Goal: Task Accomplishment & Management: Complete application form

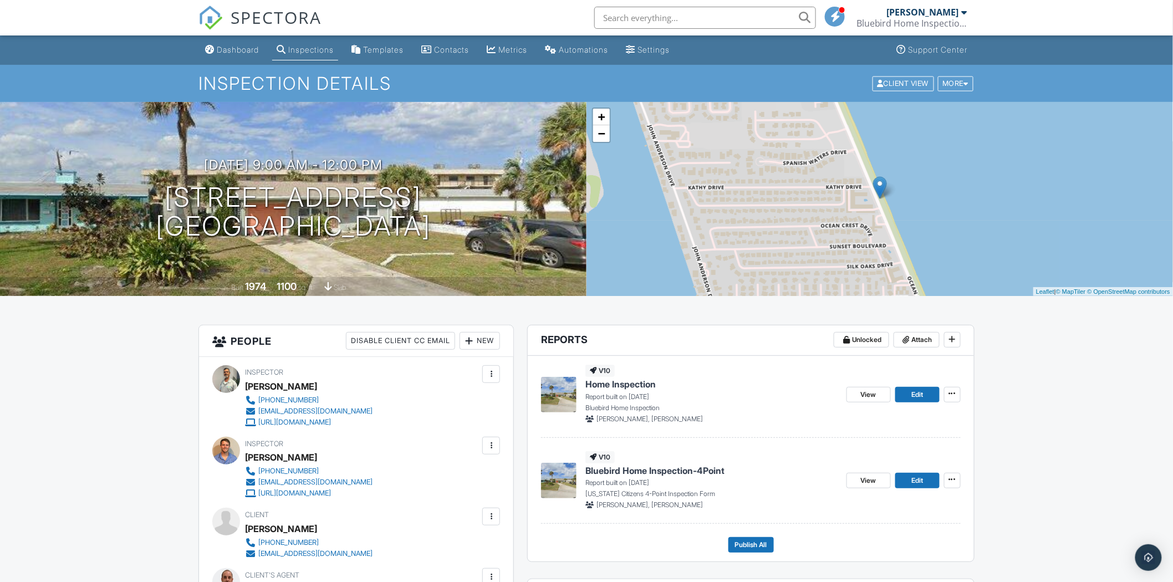
click at [616, 393] on p "Report built on [DATE]" at bounding box center [712, 397] width 252 height 10
click at [563, 392] on img at bounding box center [558, 394] width 35 height 35
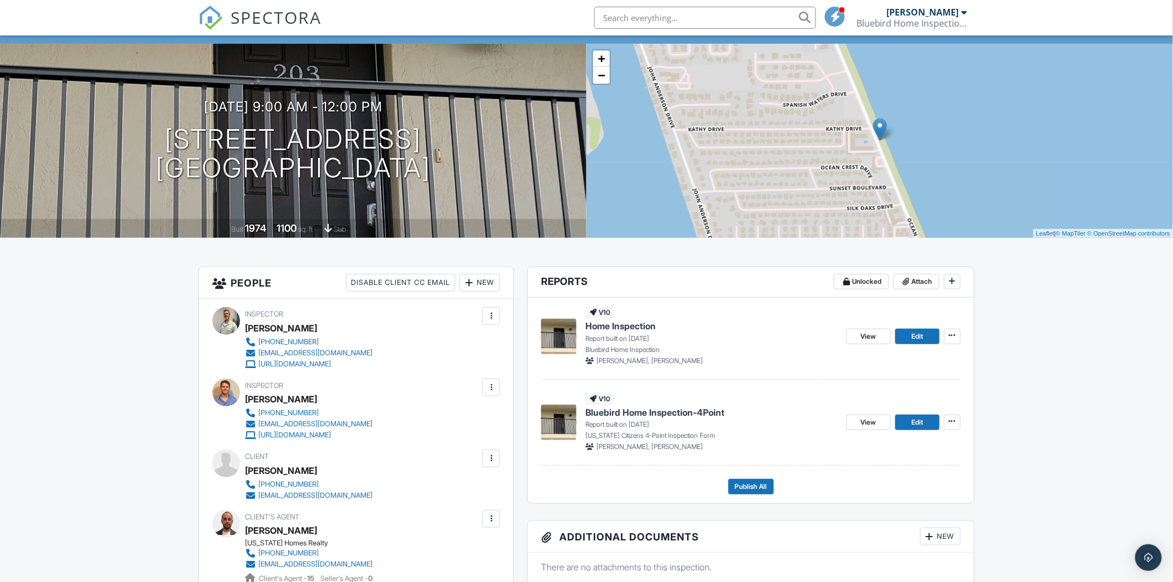
scroll to position [185, 0]
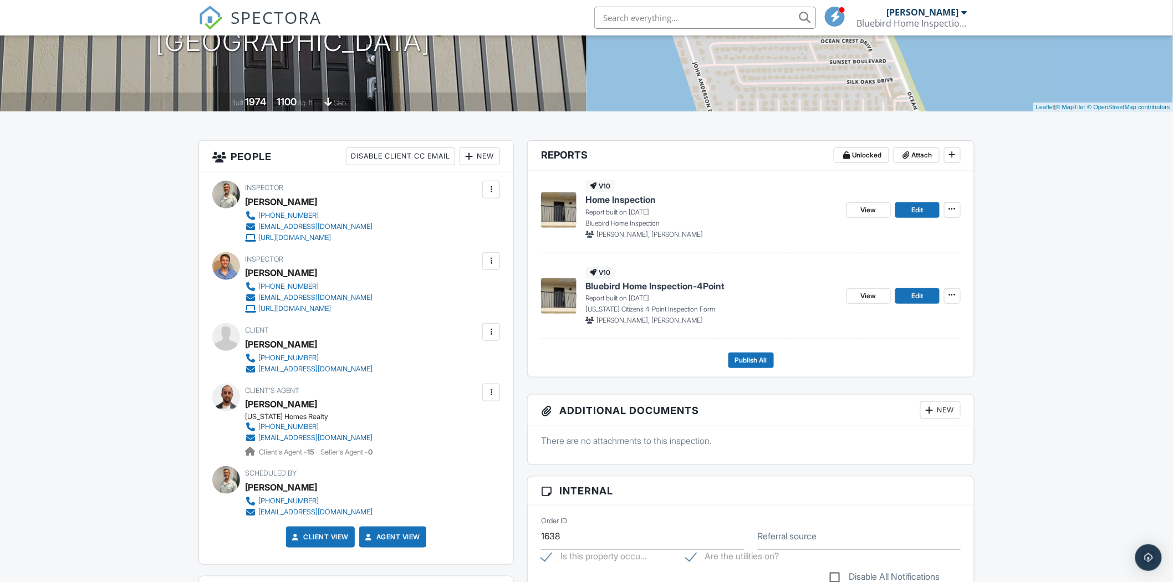
click at [563, 290] on img at bounding box center [558, 295] width 35 height 35
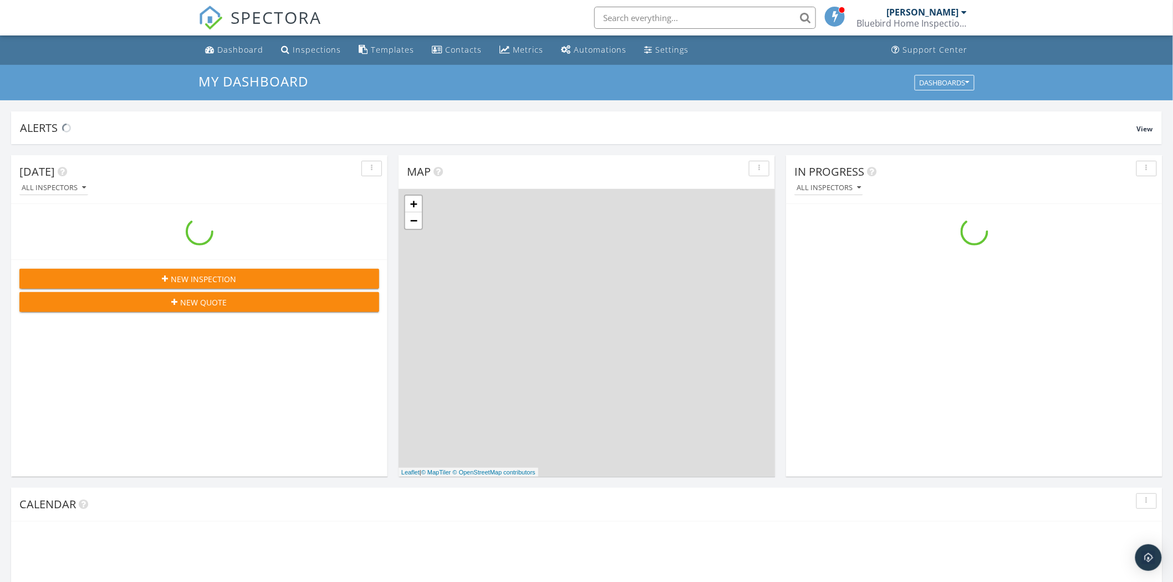
scroll to position [1029, 1193]
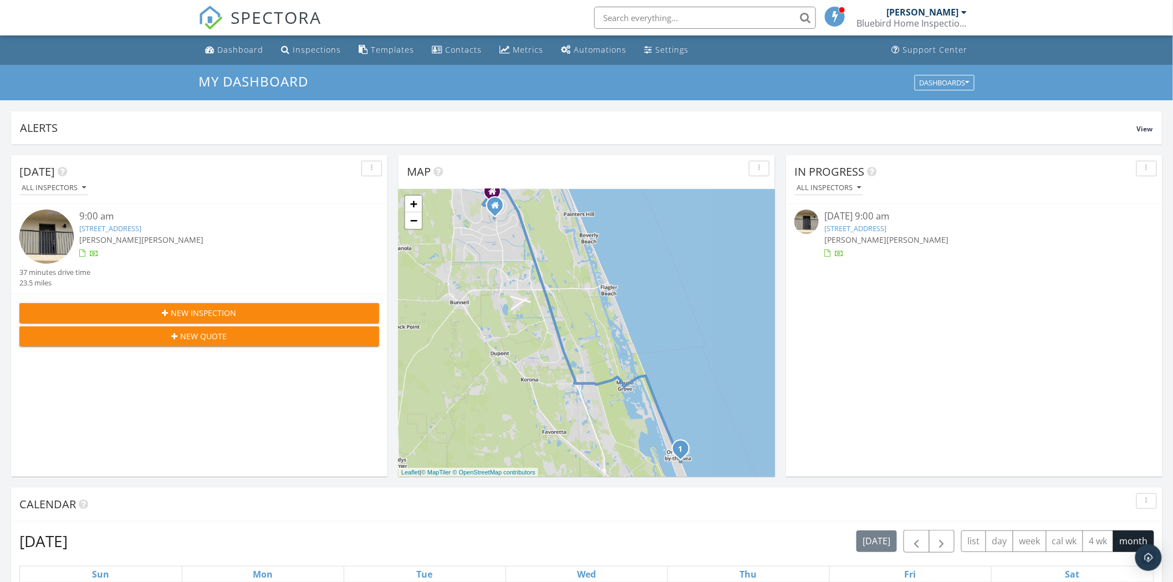
click at [133, 229] on link "2100 Ocean Shore Blvd 2030, Ormond Beach, FL 32176" at bounding box center [110, 228] width 62 height 10
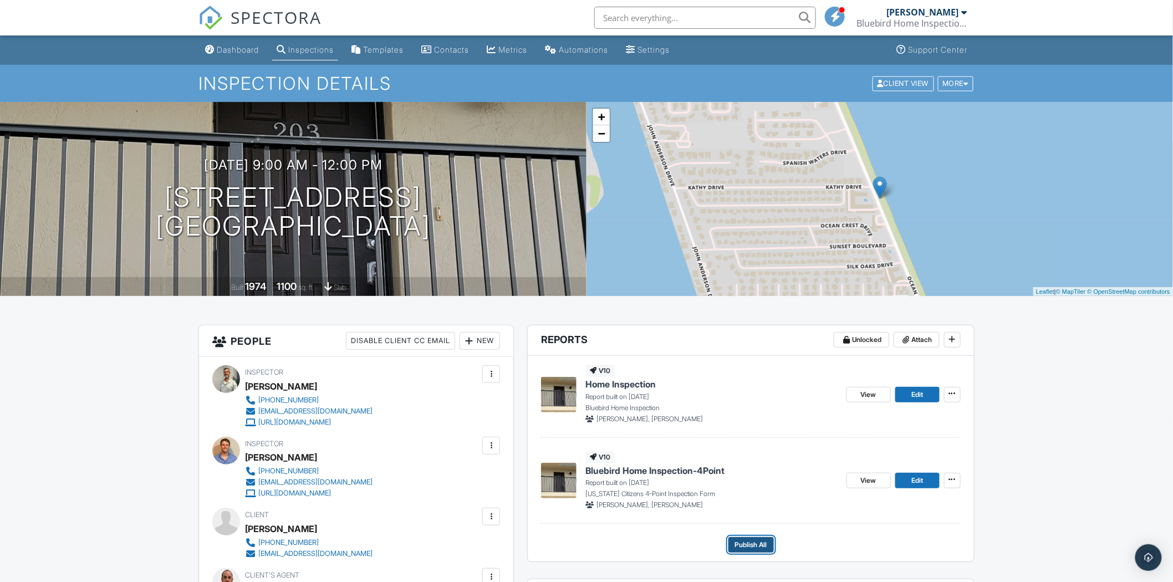
click at [758, 549] on span "Publish All" at bounding box center [751, 545] width 32 height 11
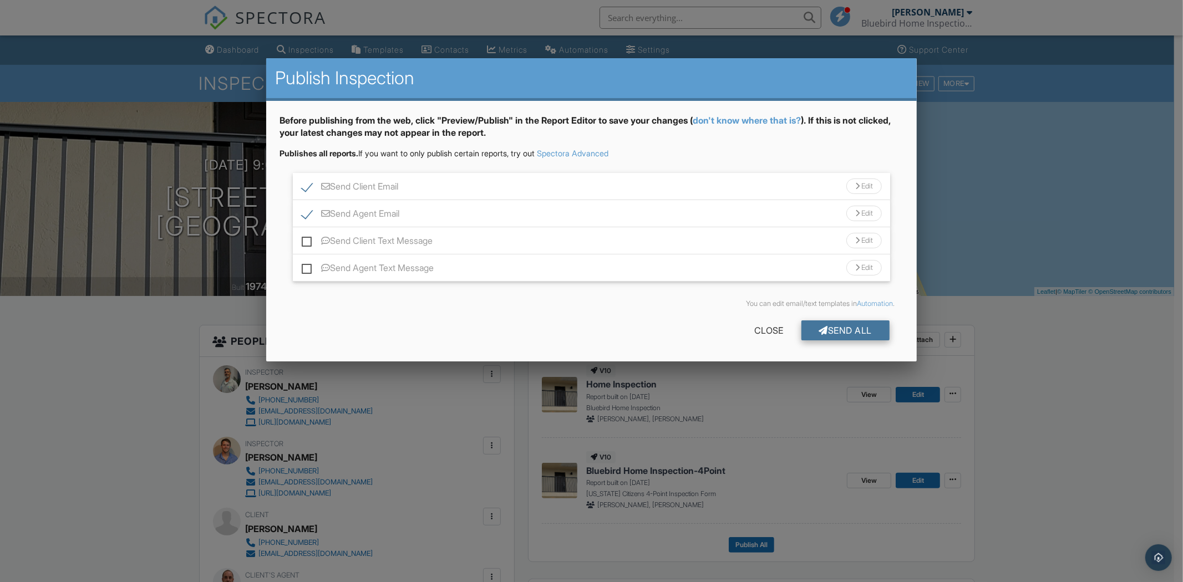
click at [852, 333] on div "Send All" at bounding box center [845, 331] width 89 height 20
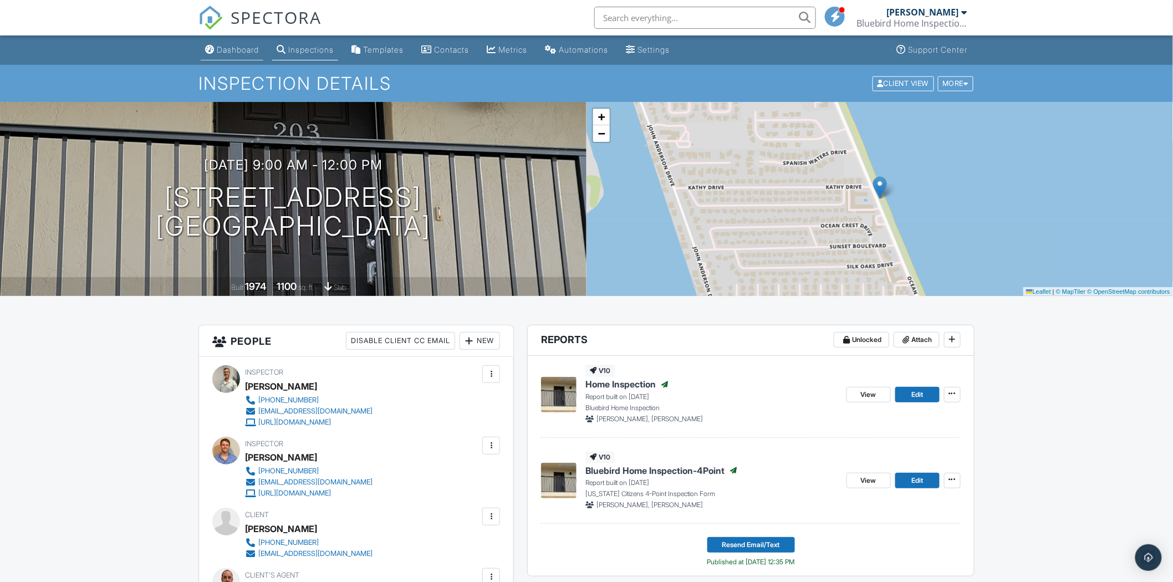
click at [239, 48] on div "Dashboard" at bounding box center [238, 49] width 42 height 9
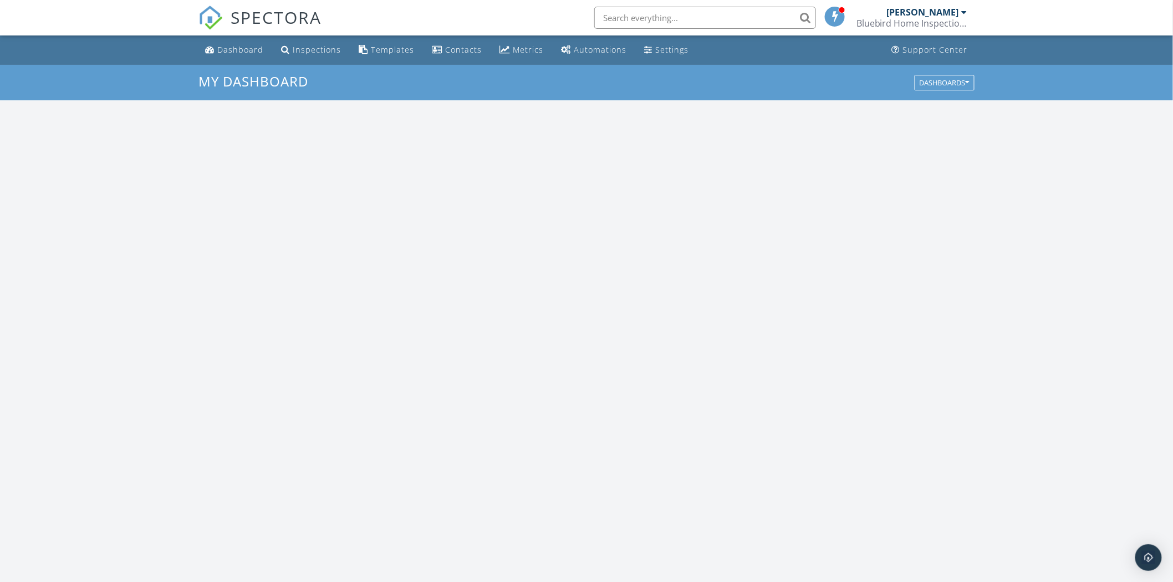
scroll to position [1029, 1193]
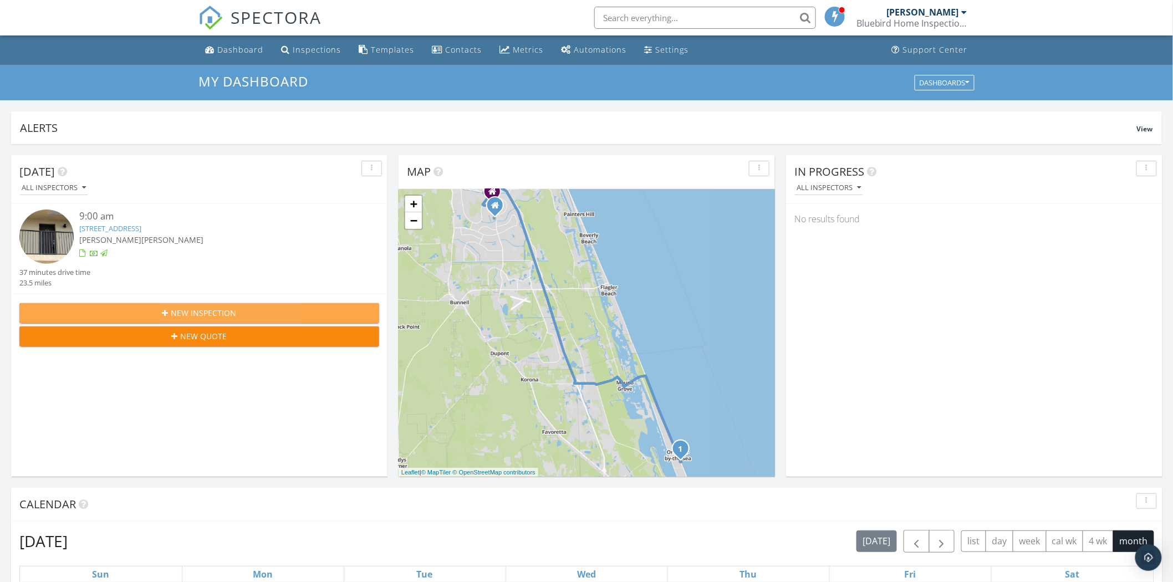
click at [201, 314] on span "New Inspection" at bounding box center [203, 313] width 65 height 12
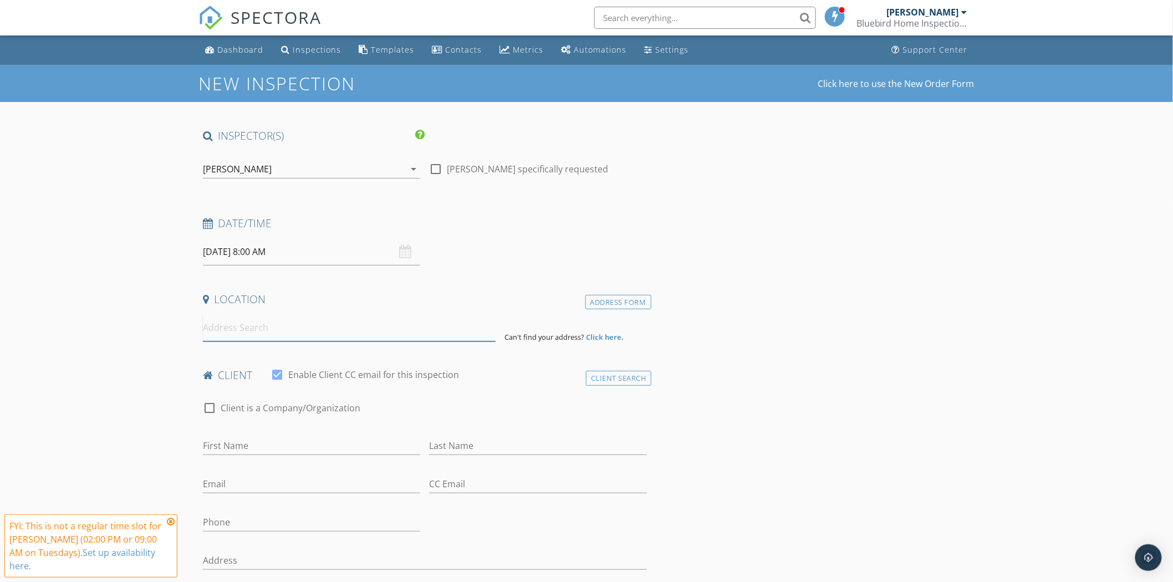
click at [233, 328] on input at bounding box center [349, 327] width 293 height 27
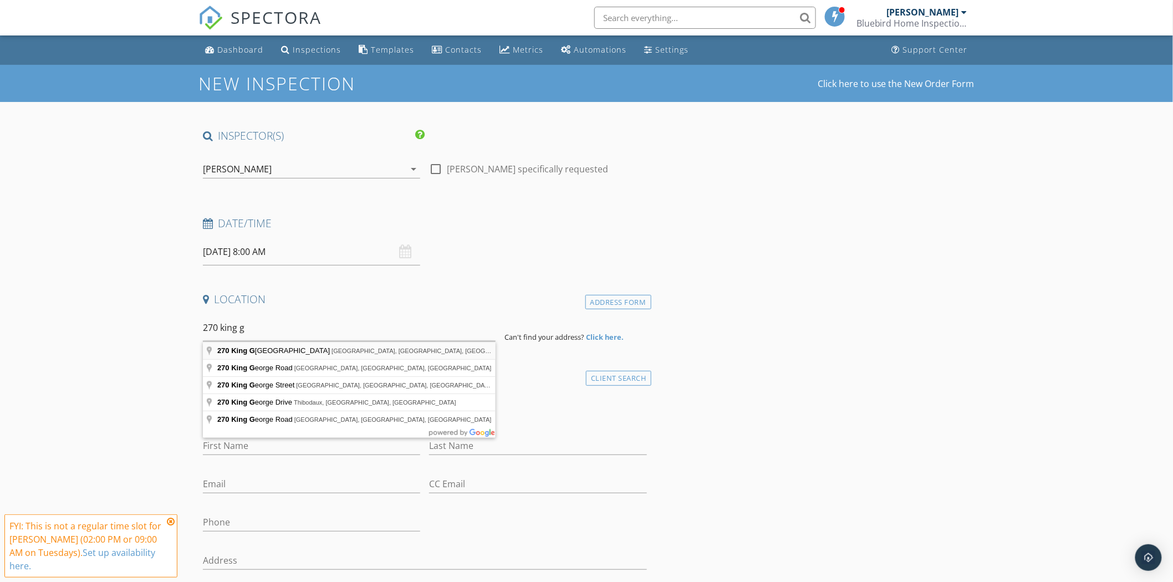
type input "270 King George Avenue, St. Augustine, FL, USA"
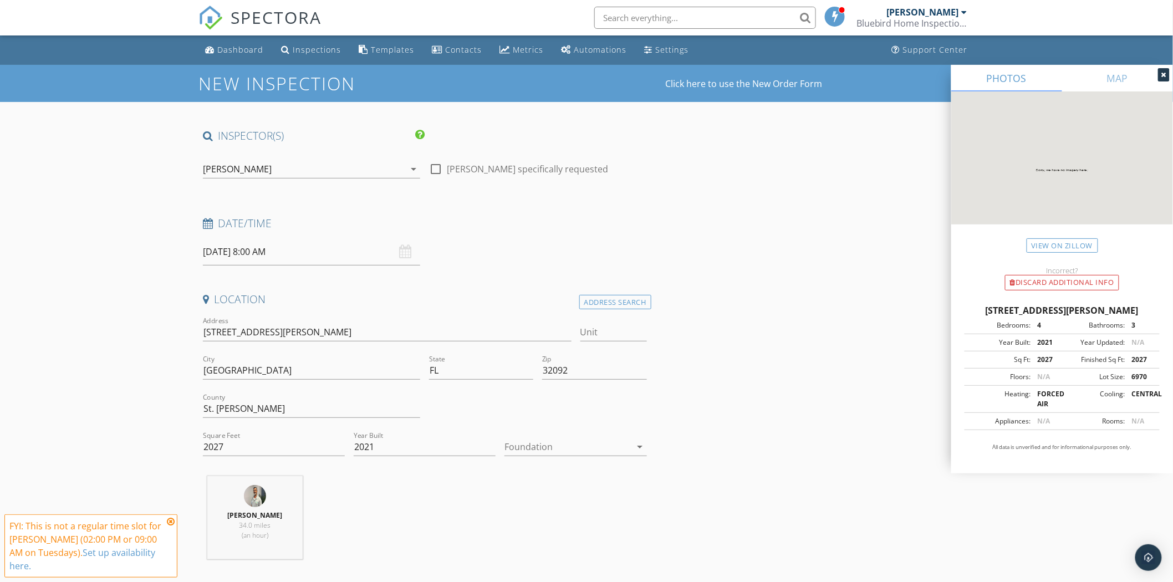
click at [640, 447] on icon "arrow_drop_down" at bounding box center [640, 446] width 13 height 13
click at [569, 498] on div "Slab" at bounding box center [576, 504] width 124 height 13
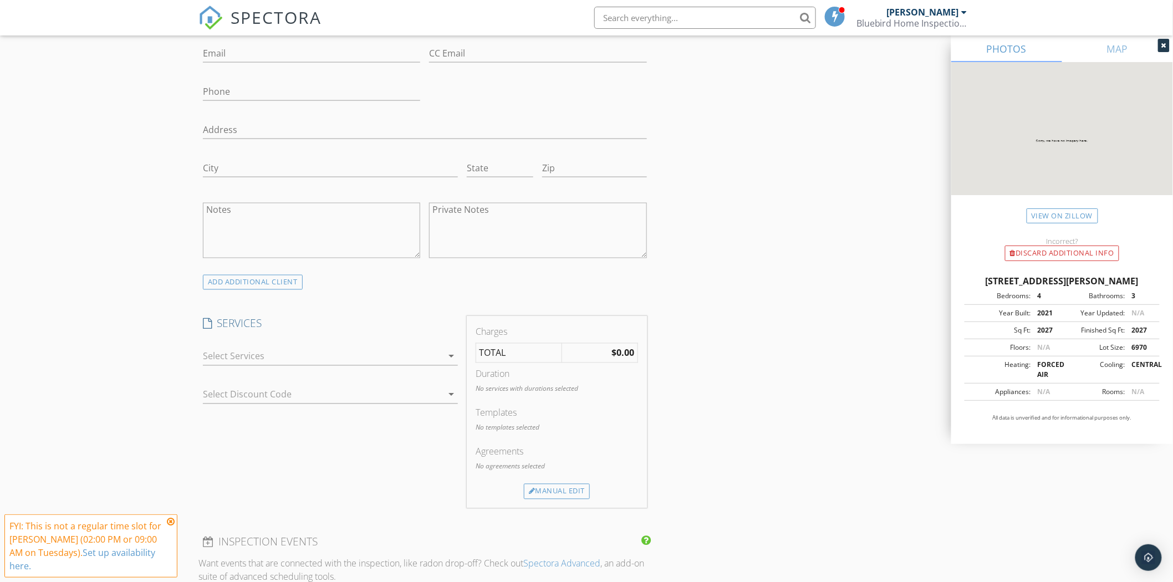
scroll to position [678, 0]
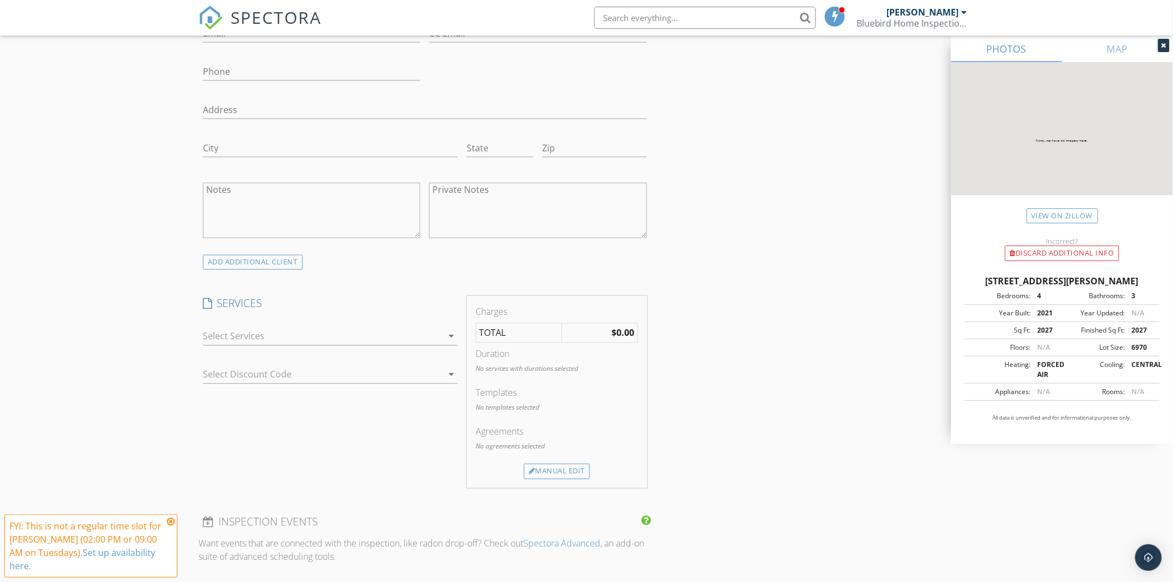
click at [454, 337] on icon "arrow_drop_down" at bounding box center [451, 336] width 13 height 13
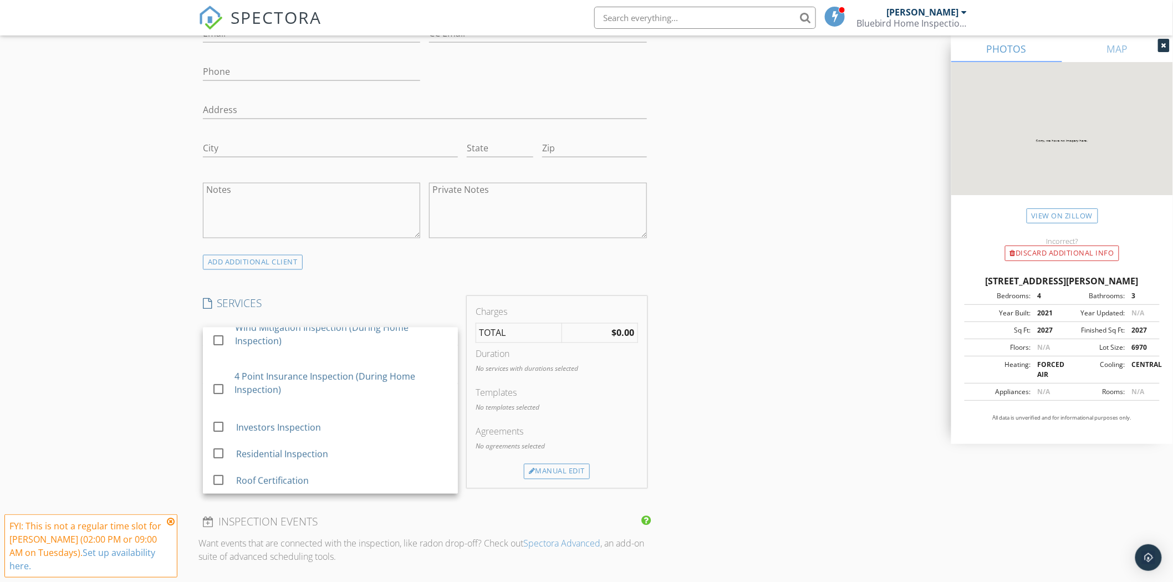
scroll to position [246, 0]
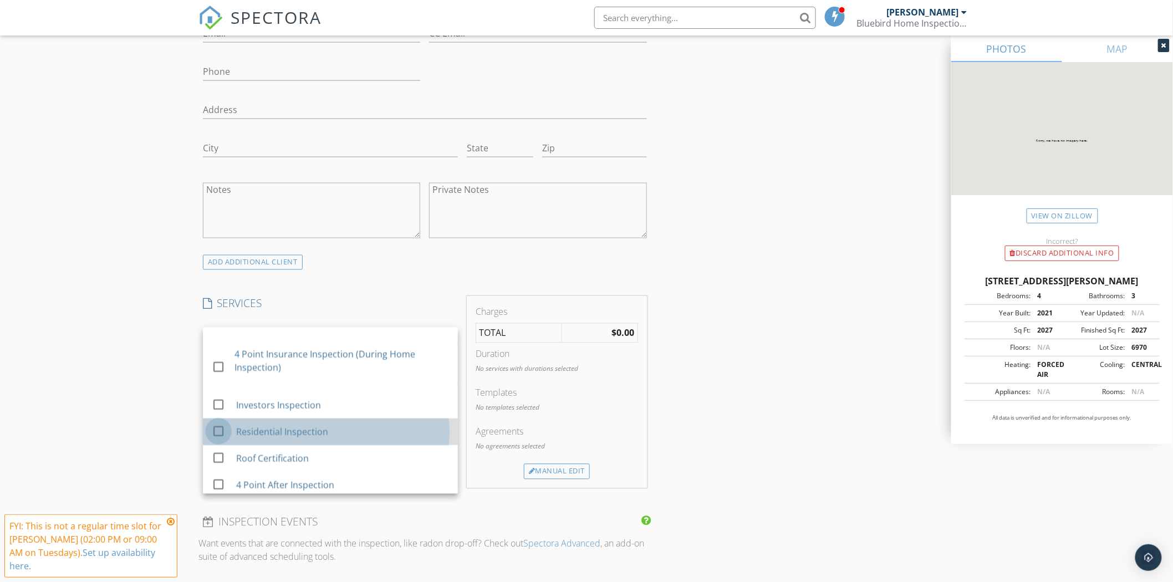
click at [216, 441] on div at bounding box center [218, 431] width 19 height 19
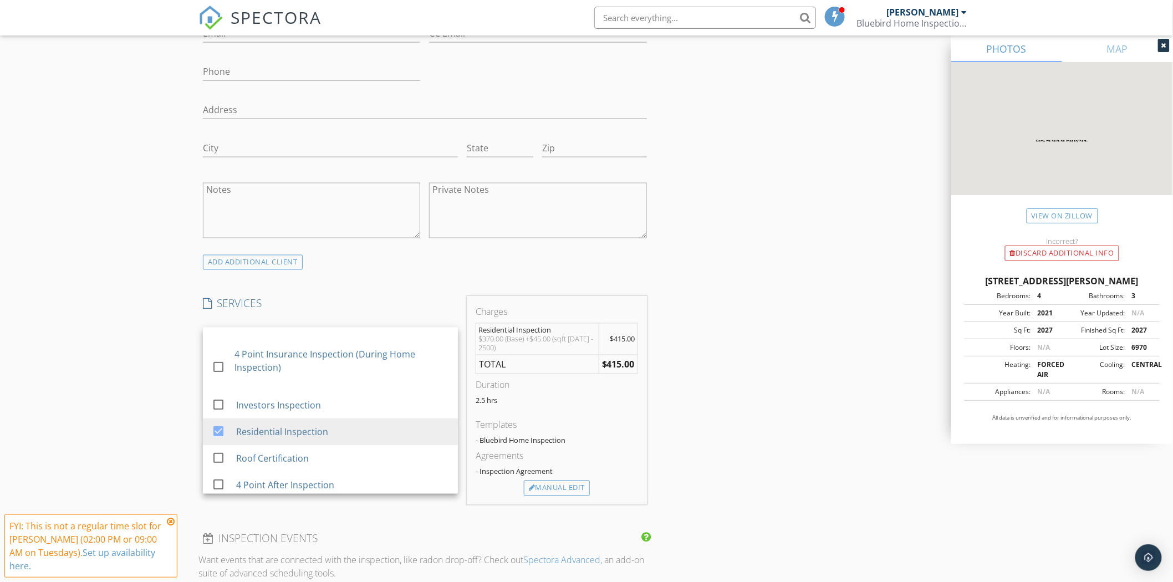
click at [162, 401] on div "New Inspection Click here to use the New Order Form INSPECTOR(S) check_box Bobb…" at bounding box center [586, 382] width 1173 height 1991
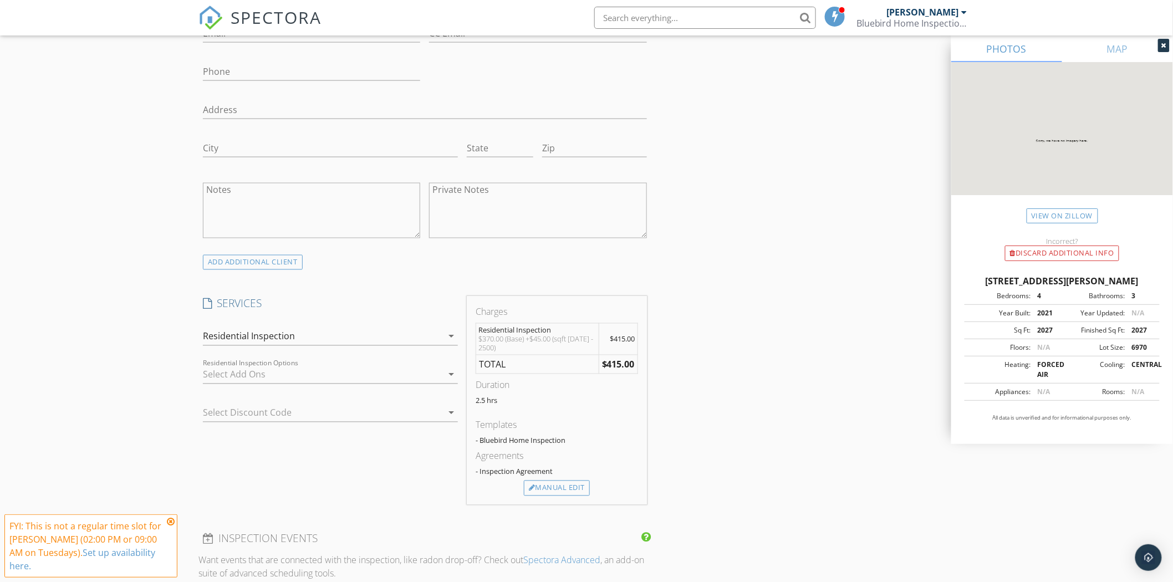
click at [450, 376] on icon "arrow_drop_down" at bounding box center [451, 374] width 13 height 13
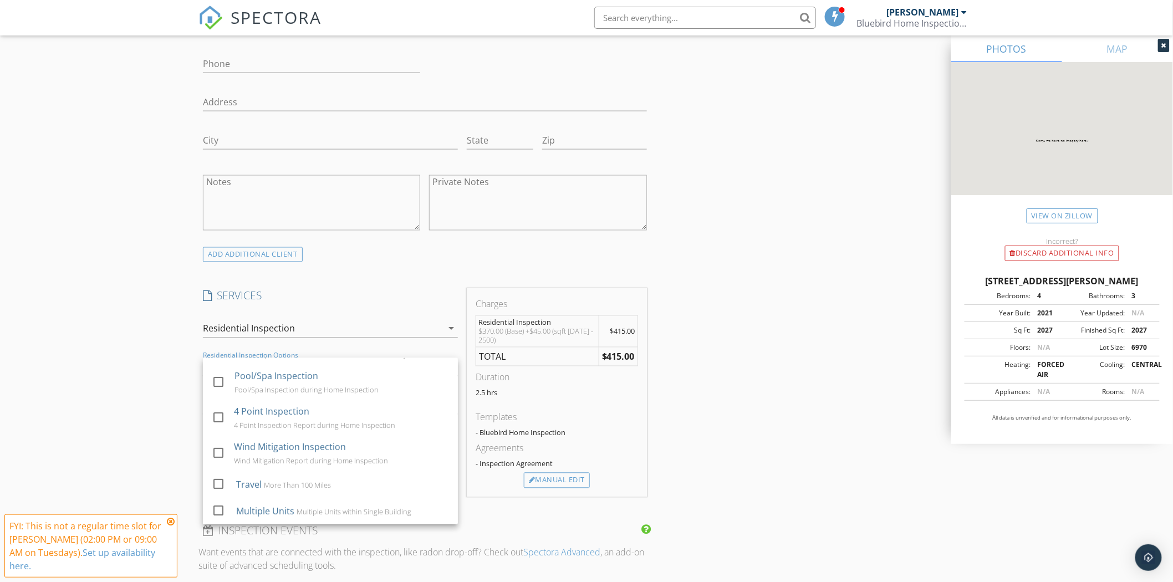
scroll to position [678, 0]
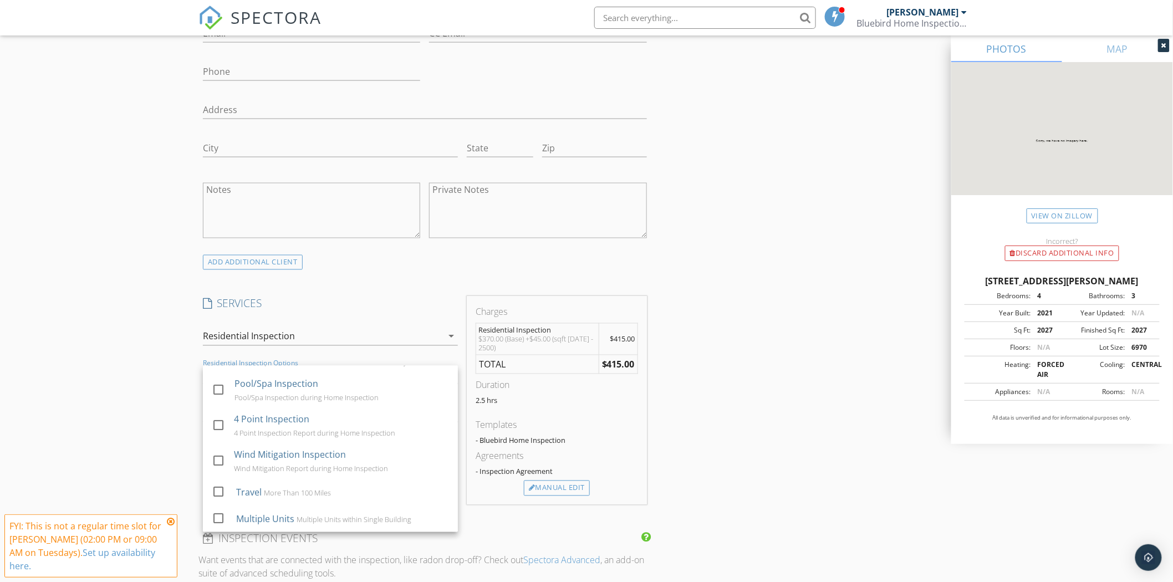
click at [75, 312] on div "New Inspection Click here to use the New Order Form INSPECTOR(S) check_box Bobb…" at bounding box center [586, 382] width 1173 height 1991
click at [451, 416] on icon "arrow_drop_down" at bounding box center [451, 412] width 13 height 13
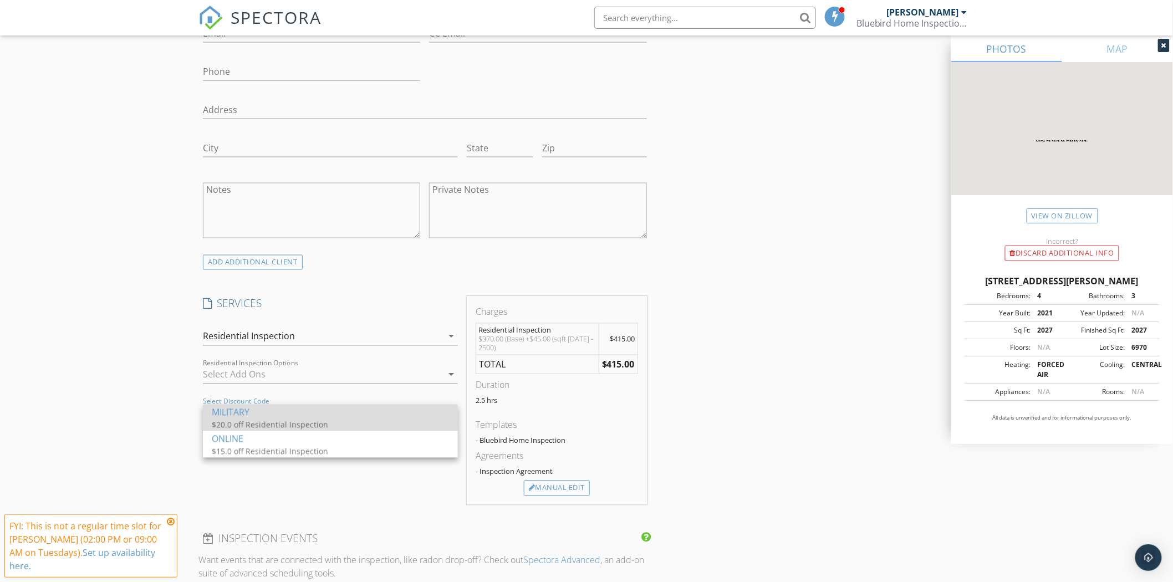
click at [246, 419] on div "$20.0 off Residential Inspection" at bounding box center [323, 425] width 222 height 12
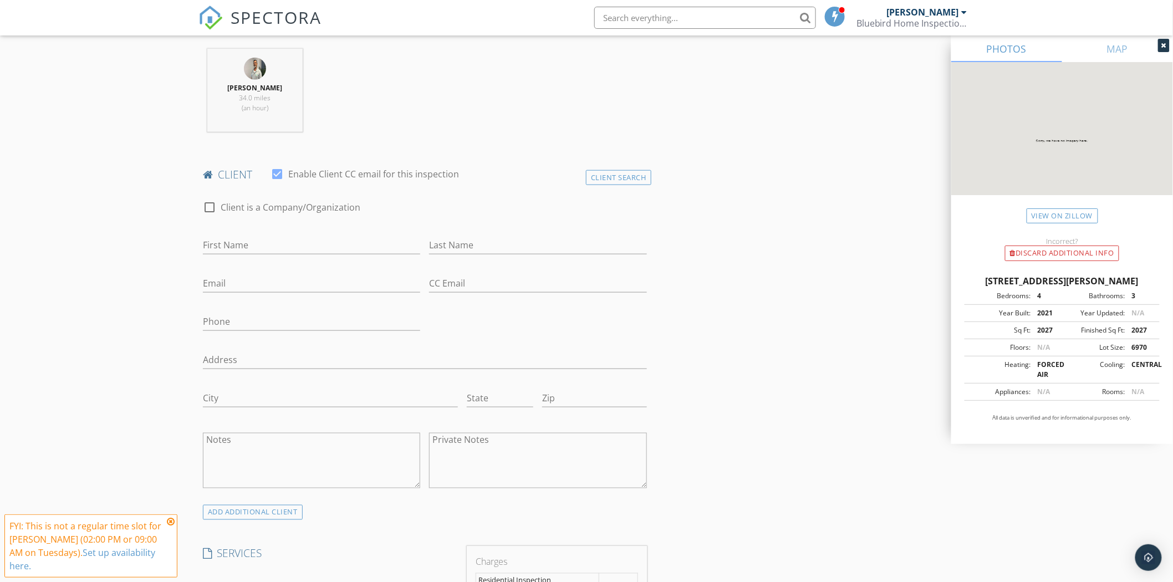
scroll to position [246, 0]
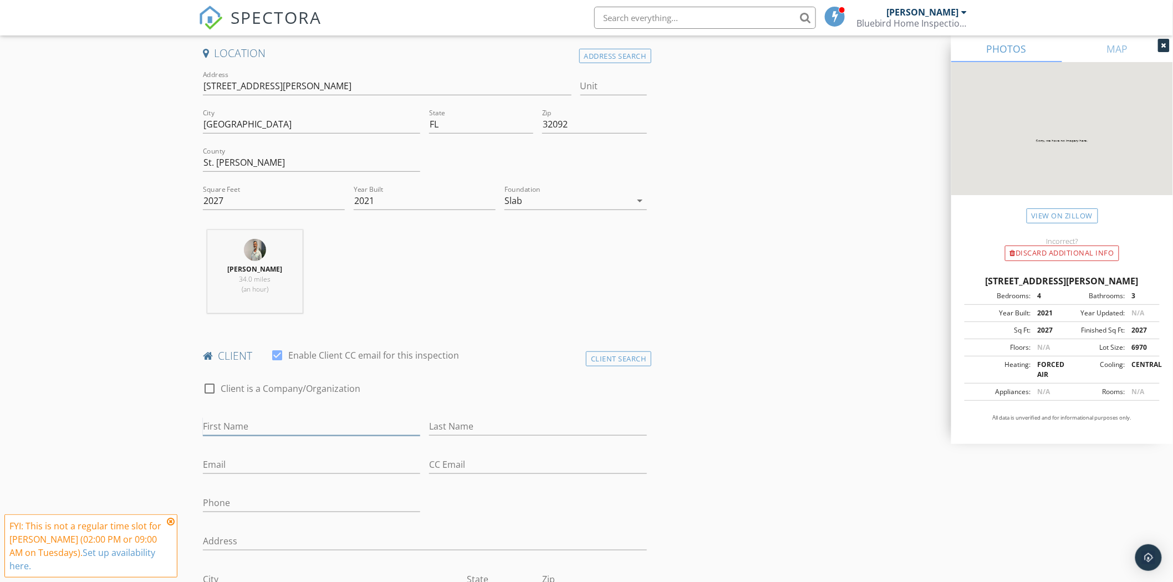
click at [233, 422] on input "First Name" at bounding box center [311, 427] width 217 height 18
type input "Robert"
type input "Heckelman"
type input "a"
type input "Robertapte@yahoo.com"
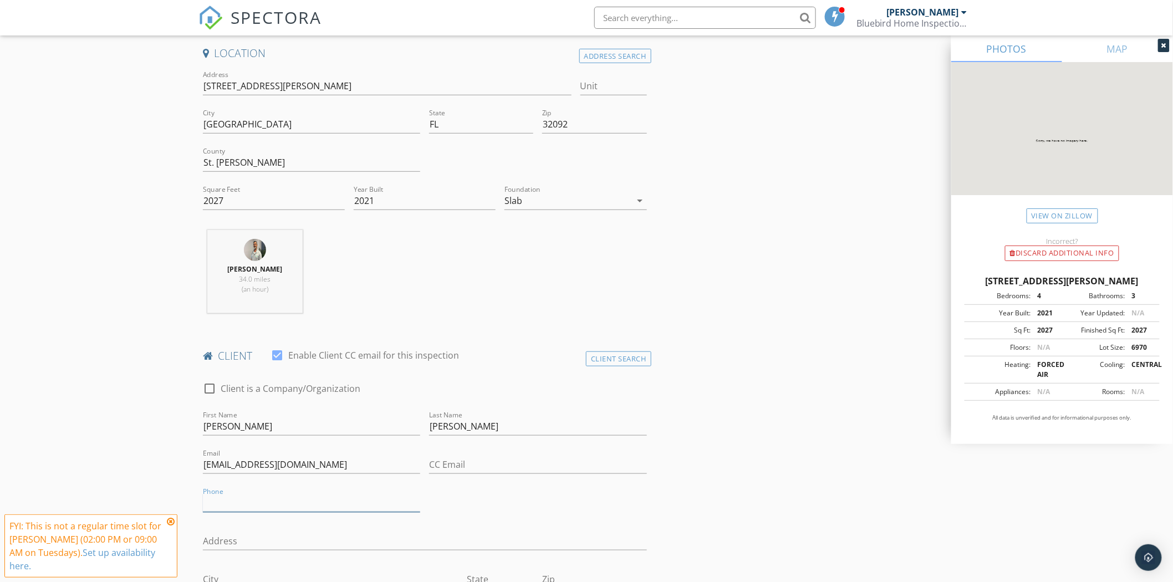
click at [218, 499] on input "Phone" at bounding box center [311, 503] width 217 height 18
type input "904-547-9169"
click at [226, 533] on input "Address" at bounding box center [425, 541] width 444 height 18
type input "270King George Ave"
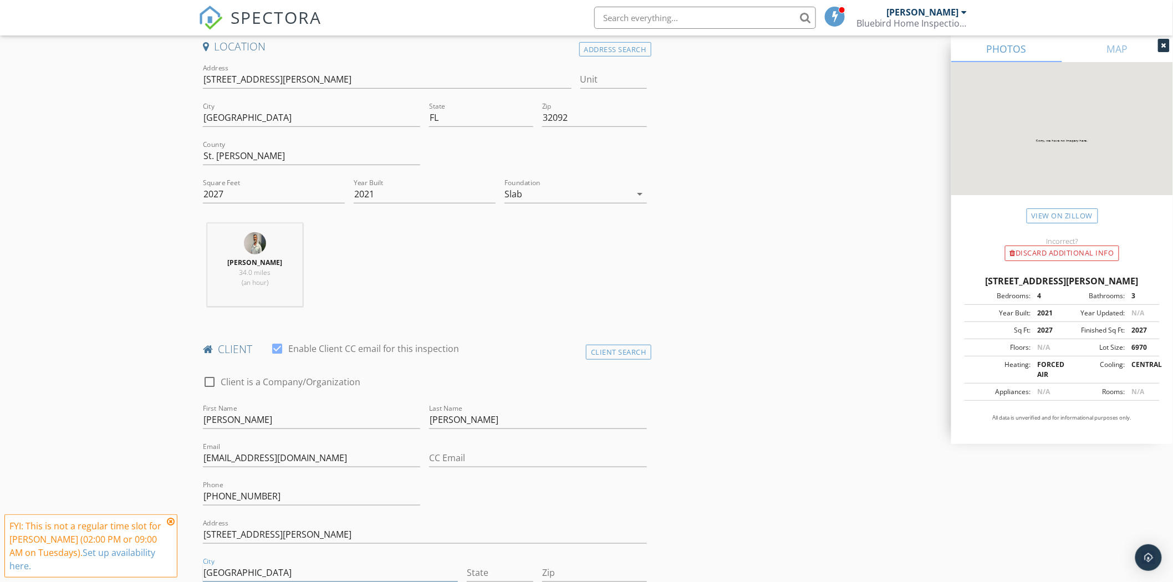
type input "St Augustine"
type input "FL"
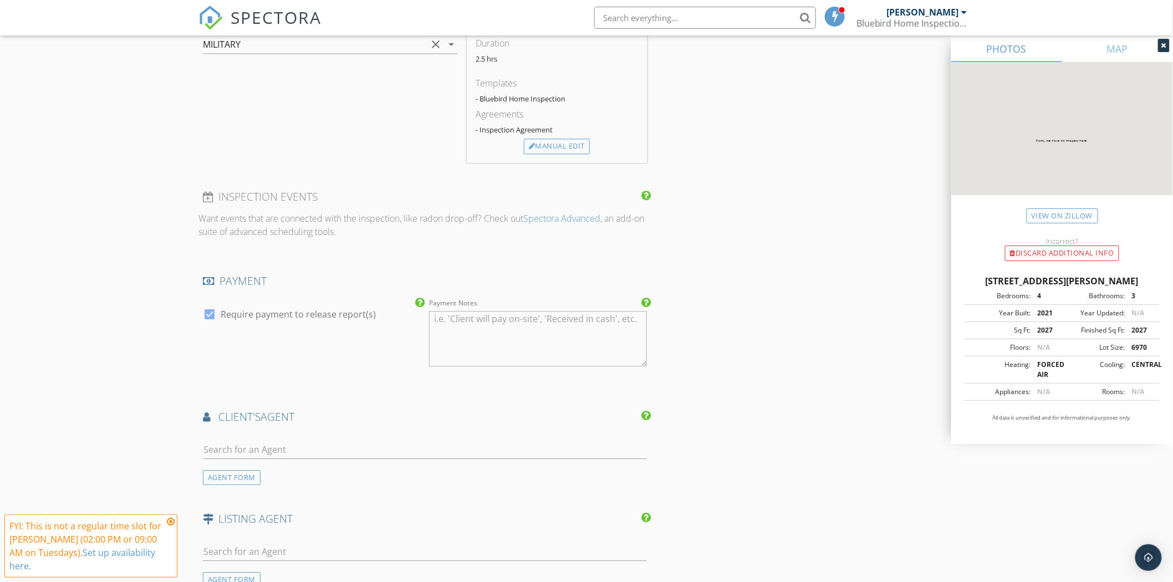
scroll to position [1054, 0]
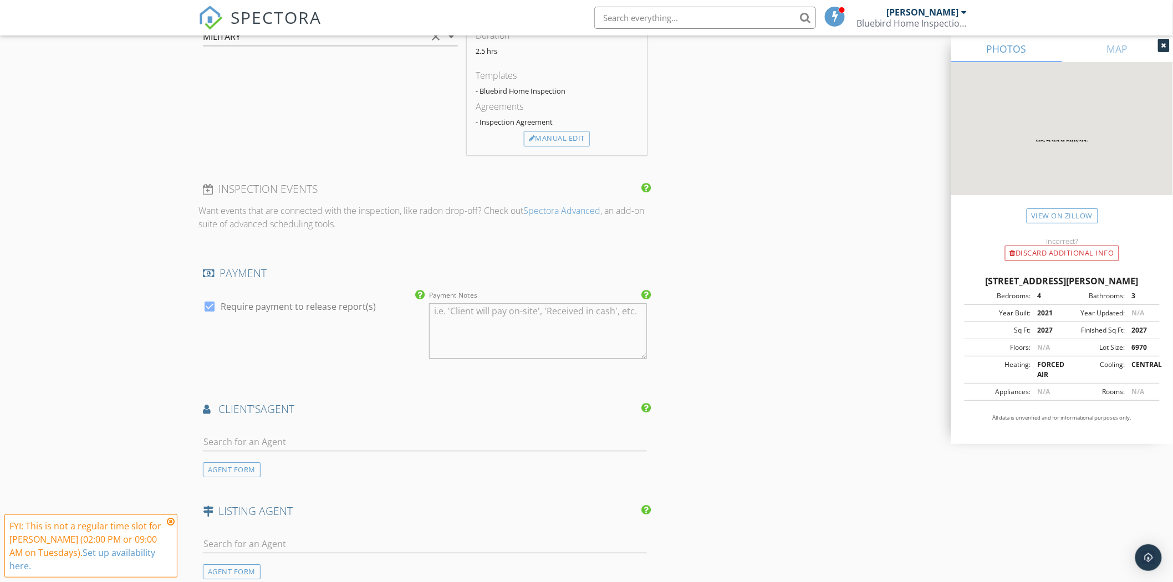
type input "32092"
click at [169, 522] on icon at bounding box center [171, 521] width 8 height 9
click at [236, 474] on div "AGENT FORM" at bounding box center [232, 470] width 58 height 15
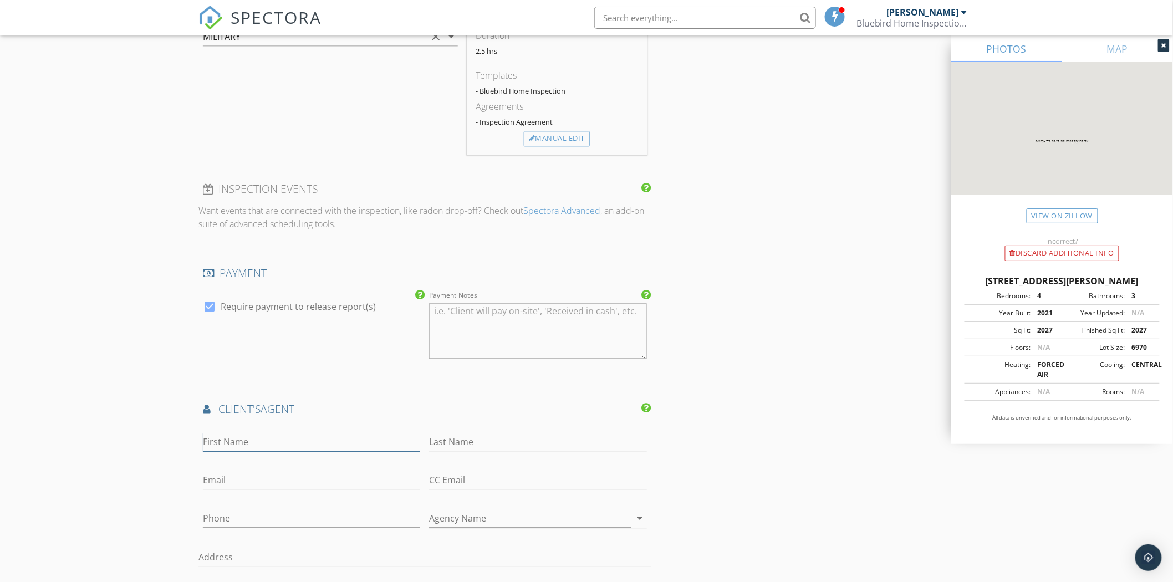
click at [237, 439] on input "First Name" at bounding box center [311, 442] width 217 height 18
type input "[PERSON_NAME]"
drag, startPoint x: 222, startPoint y: 476, endPoint x: 209, endPoint y: 453, distance: 26.8
click at [222, 474] on input "Email" at bounding box center [311, 480] width 217 height 18
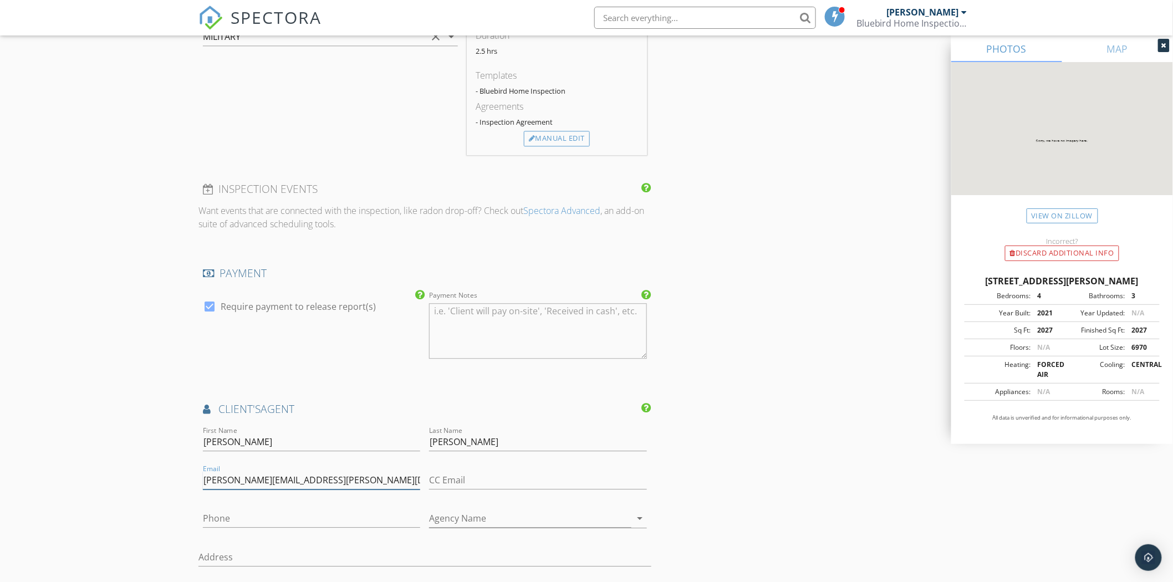
type input "aimee.heckelman@exprealty.com"
click at [204, 516] on input "Phone" at bounding box center [311, 519] width 217 height 18
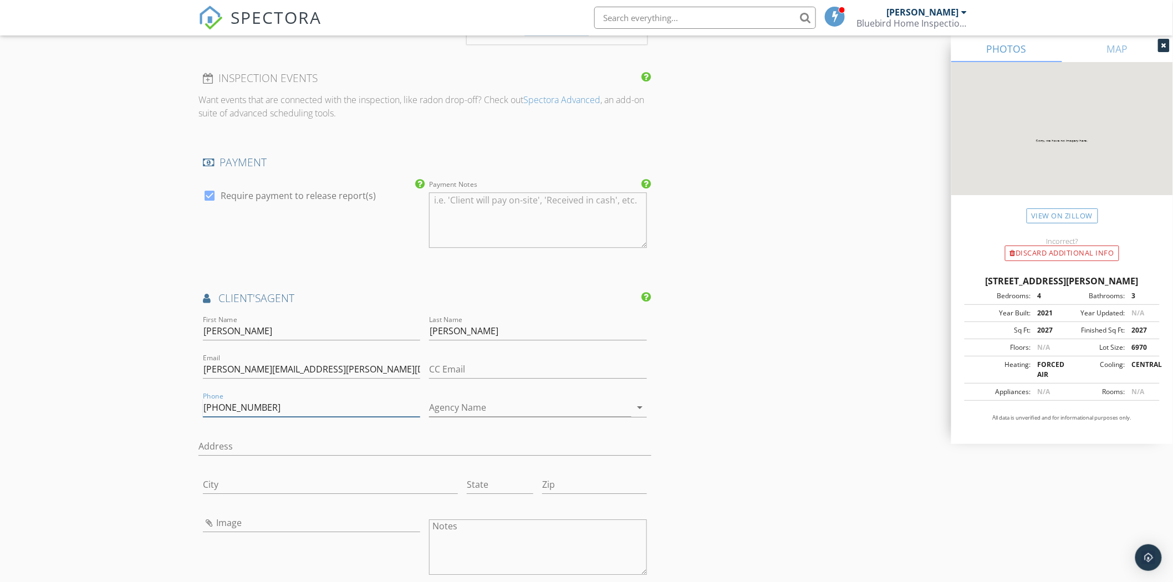
scroll to position [1177, 0]
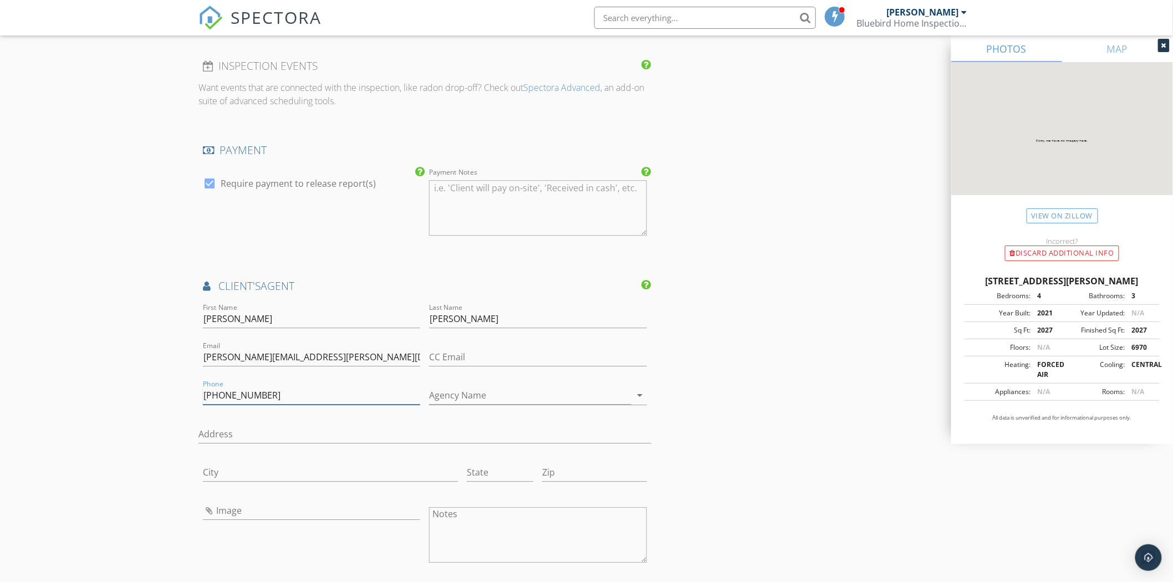
type input "[PHONE_NUMBER]"
click at [640, 393] on icon "arrow_drop_down" at bounding box center [640, 395] width 13 height 13
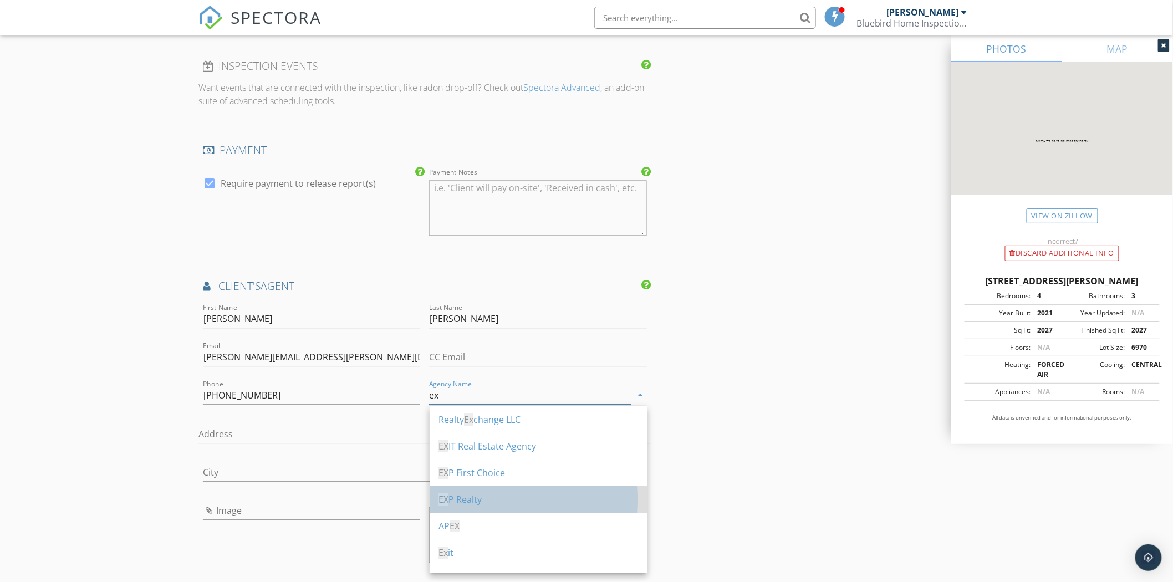
click at [471, 501] on div "EX P Realty" at bounding box center [539, 499] width 200 height 13
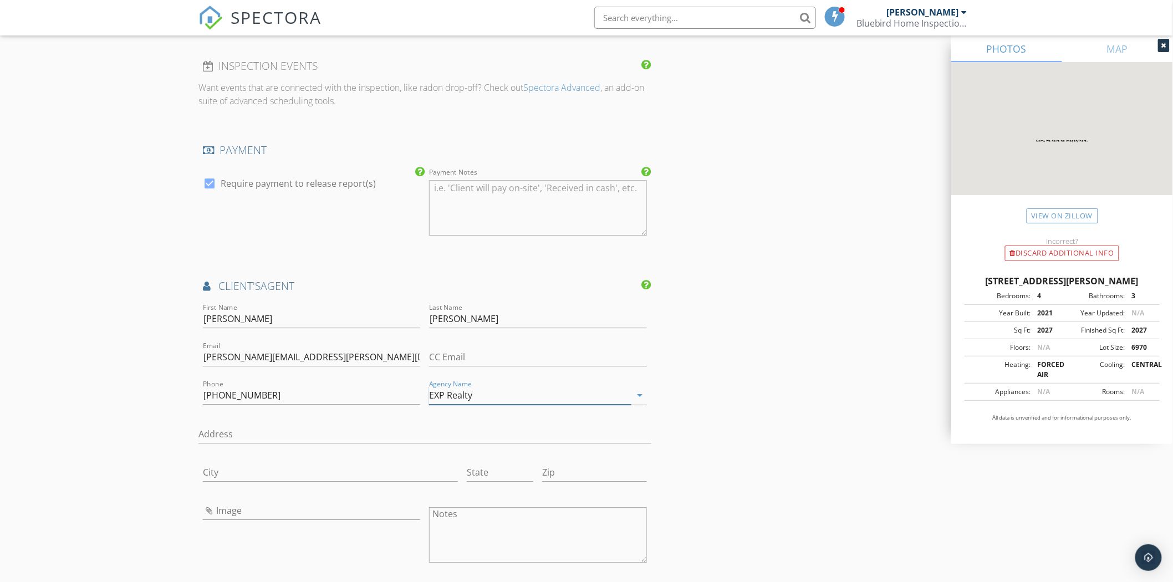
type input "EXP Realty"
click at [208, 515] on input "Image" at bounding box center [311, 511] width 217 height 18
type input "Amy Heckelman.jfif"
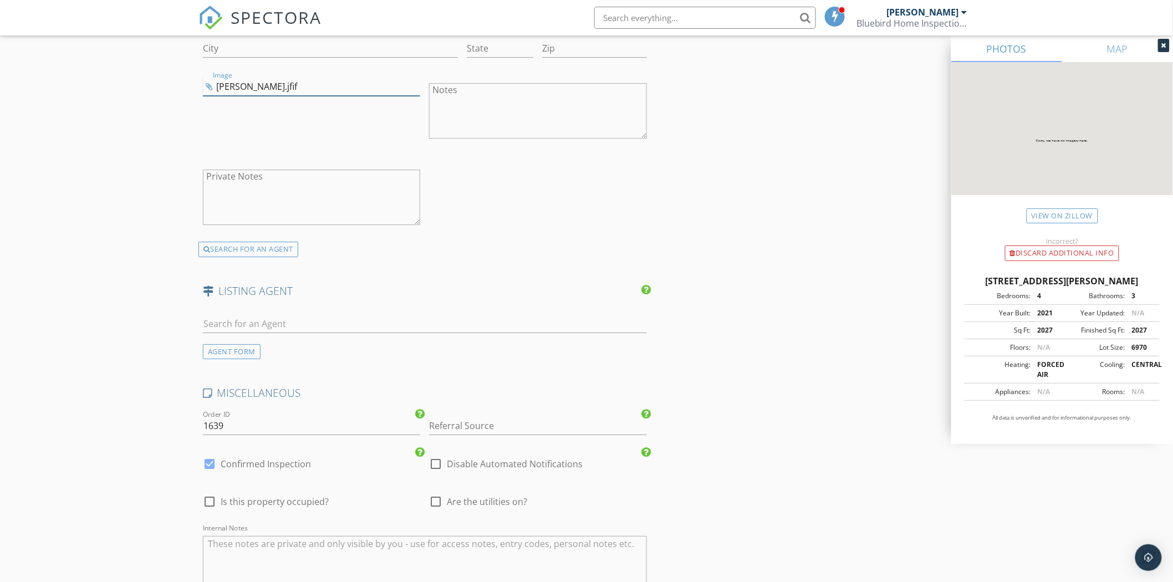
scroll to position [1609, 0]
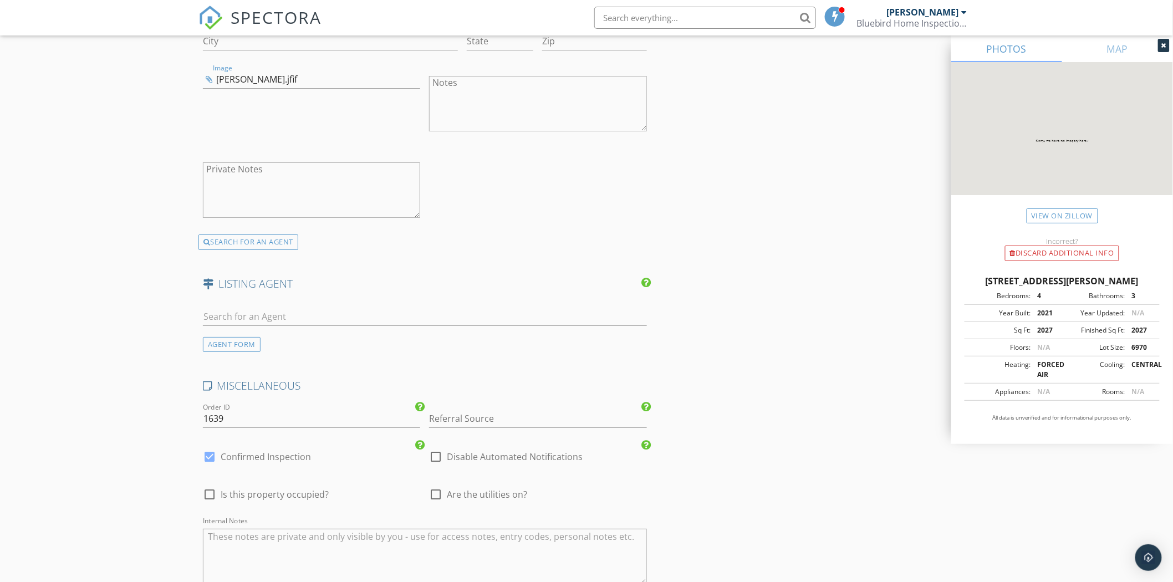
click at [214, 499] on div at bounding box center [209, 494] width 19 height 19
checkbox input "true"
click at [437, 495] on div at bounding box center [435, 494] width 19 height 19
checkbox input "true"
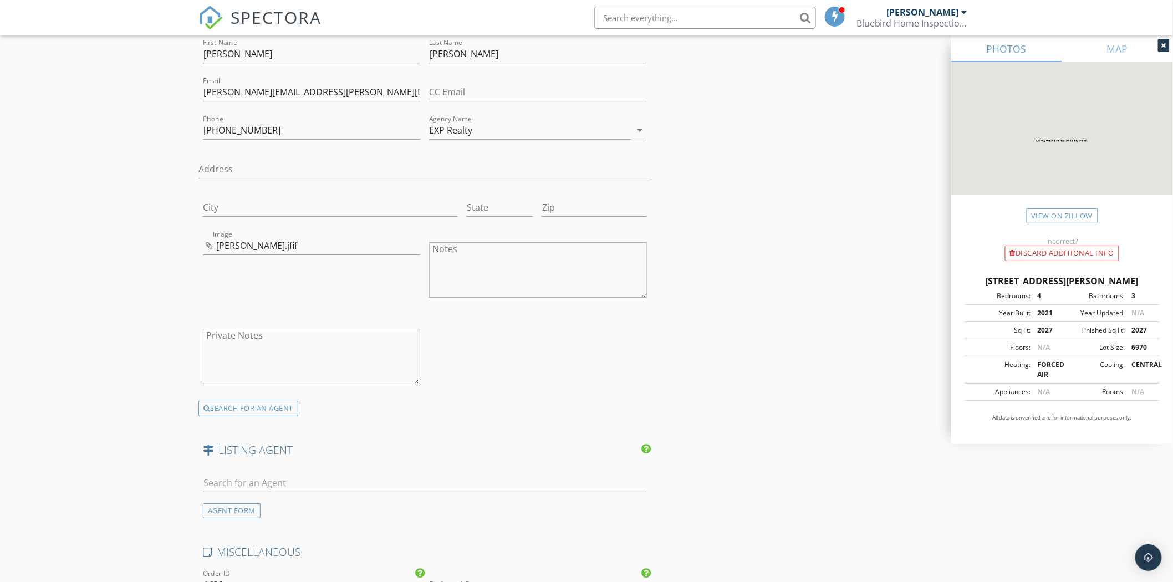
scroll to position [1424, 0]
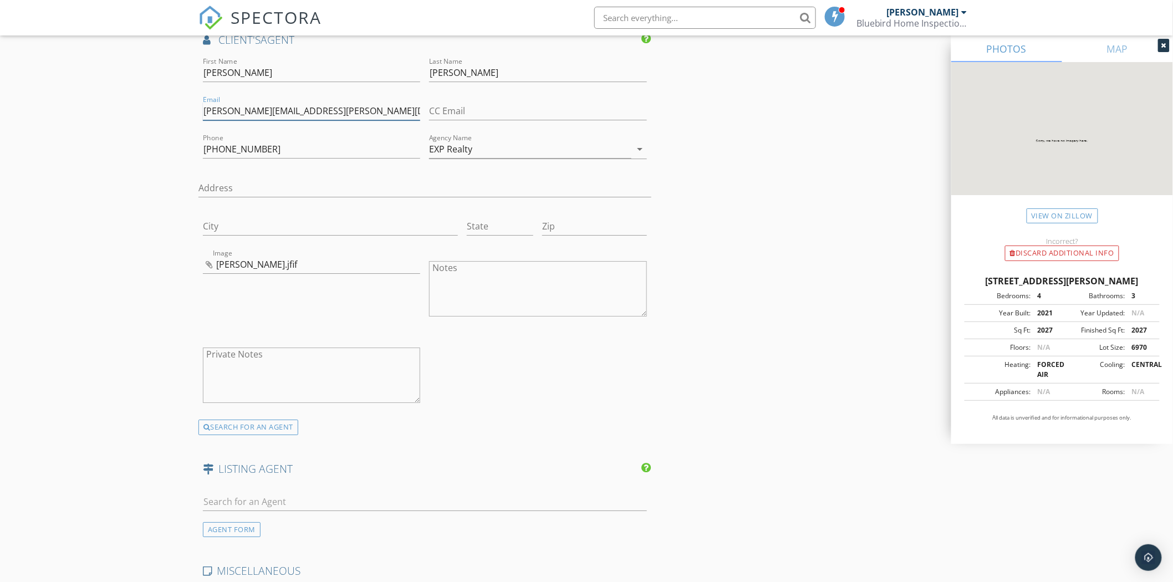
drag, startPoint x: 343, startPoint y: 113, endPoint x: 189, endPoint y: 111, distance: 154.2
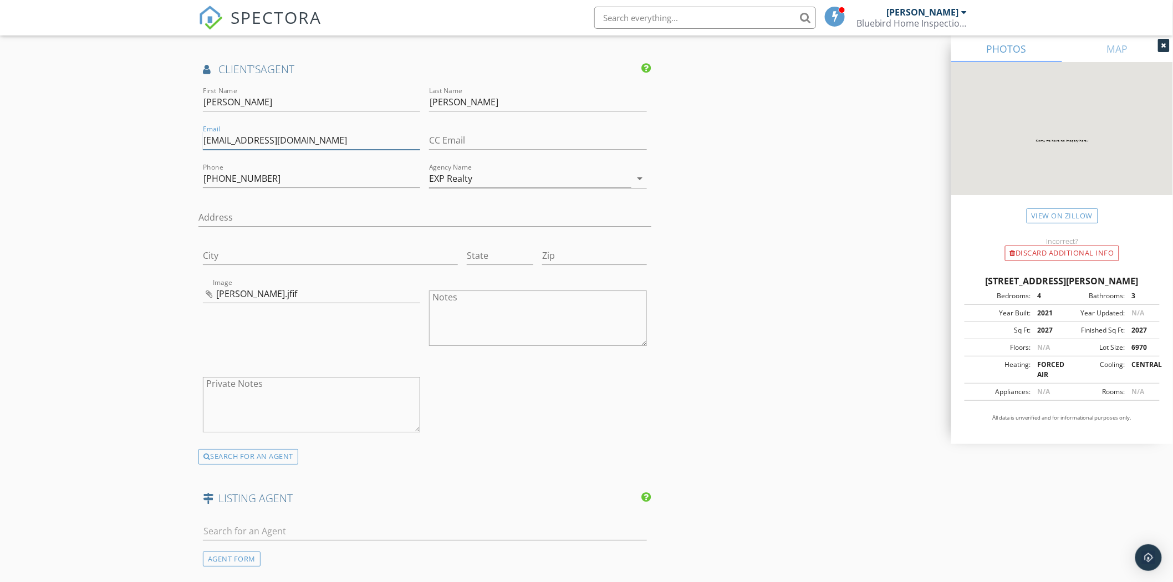
scroll to position [1362, 0]
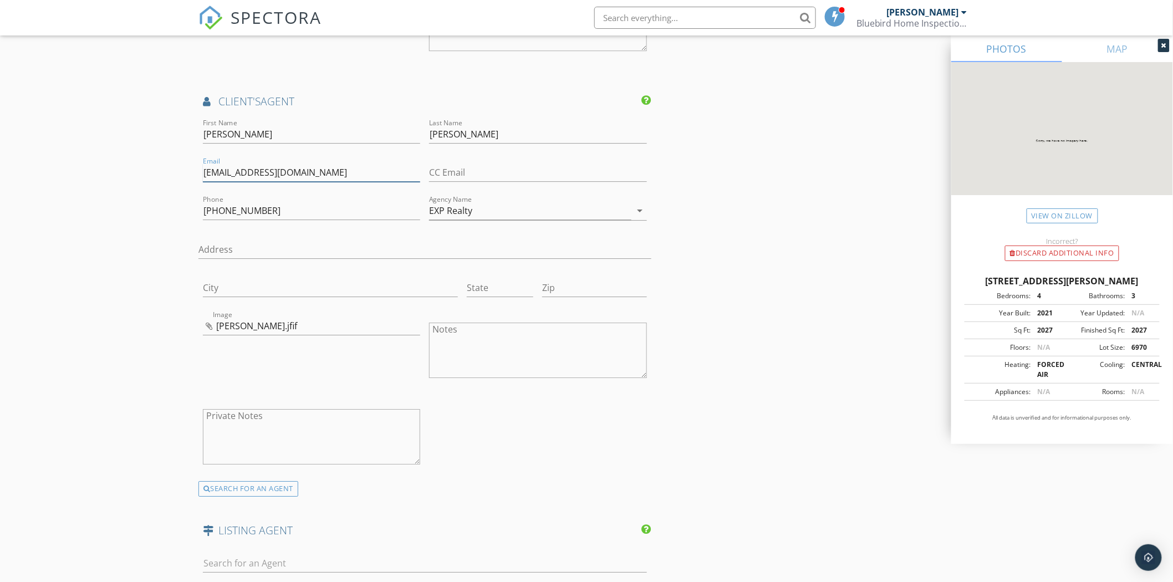
type input "aimeeheckelman@gmail.com"
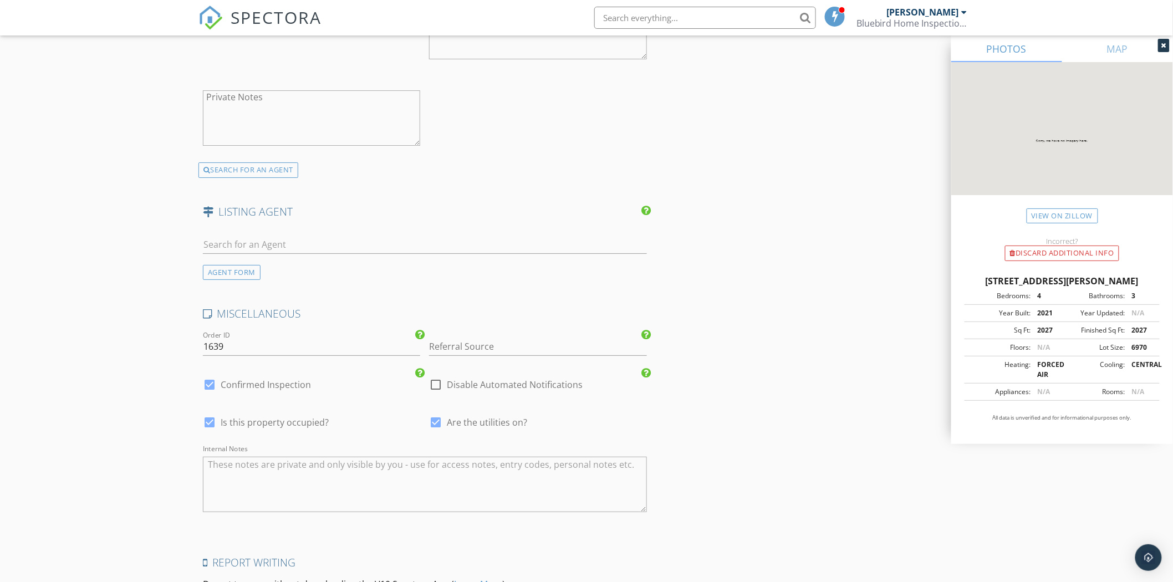
scroll to position [1828, 0]
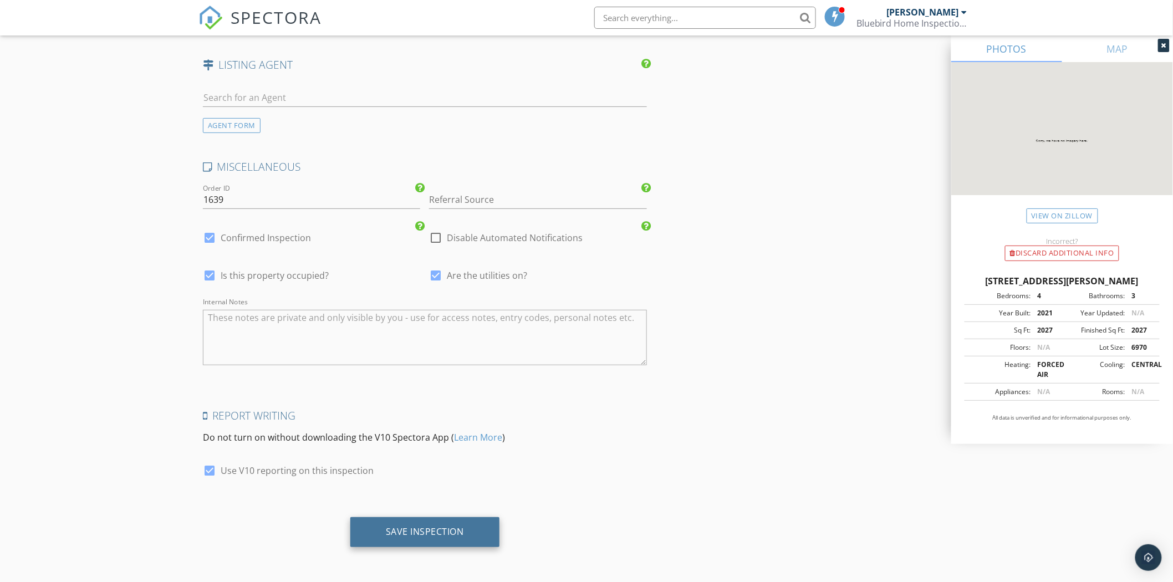
type input "Signature Realty Associates"
click at [424, 531] on div "Save Inspection" at bounding box center [425, 531] width 78 height 11
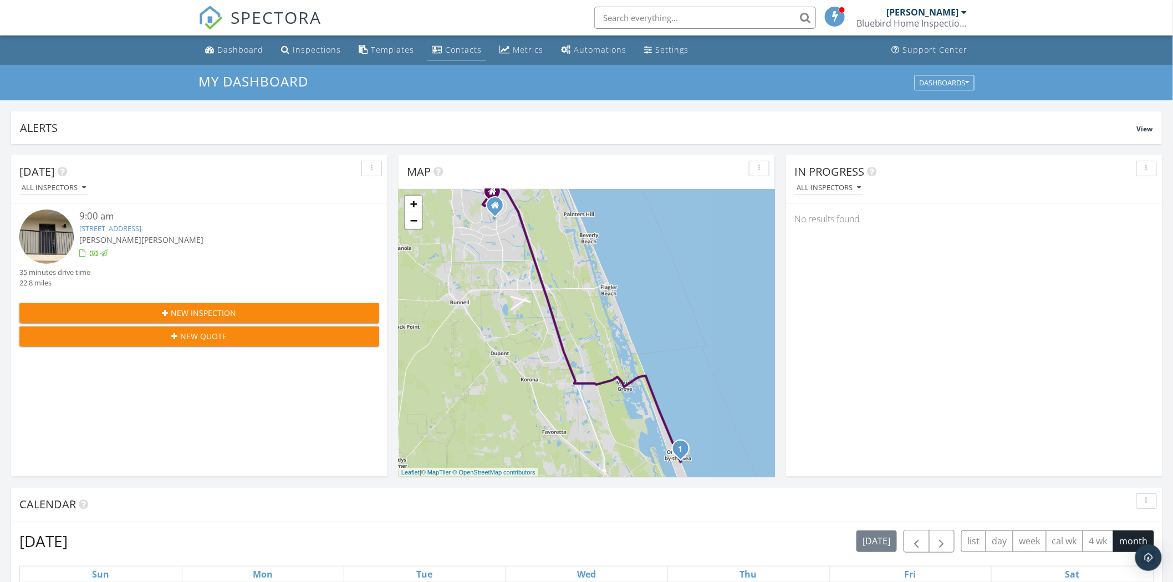
click at [451, 53] on div "Contacts" at bounding box center [463, 49] width 37 height 11
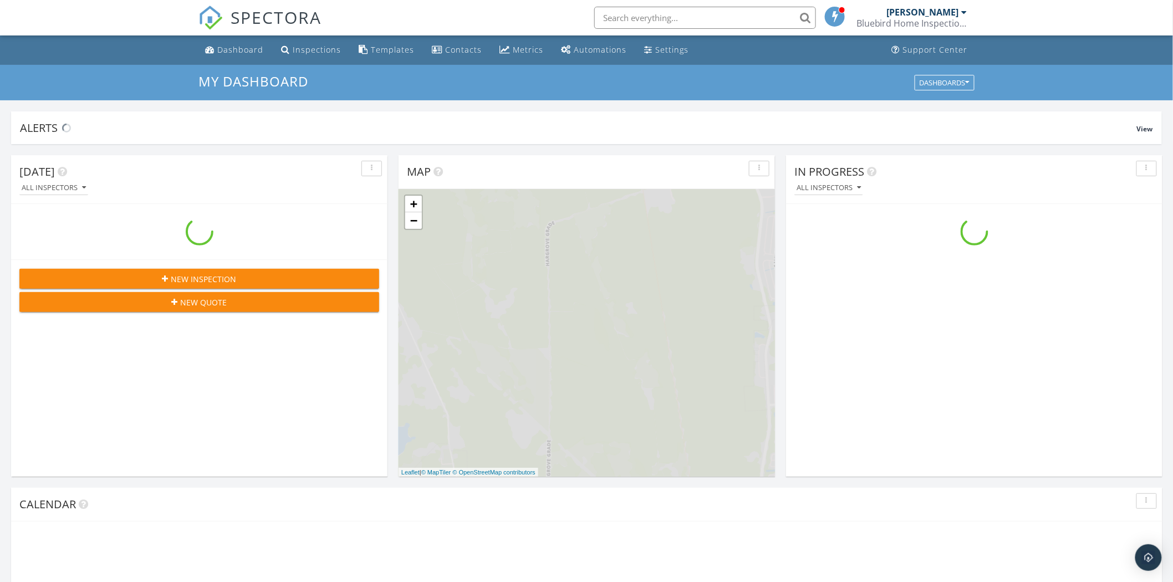
scroll to position [1029, 1193]
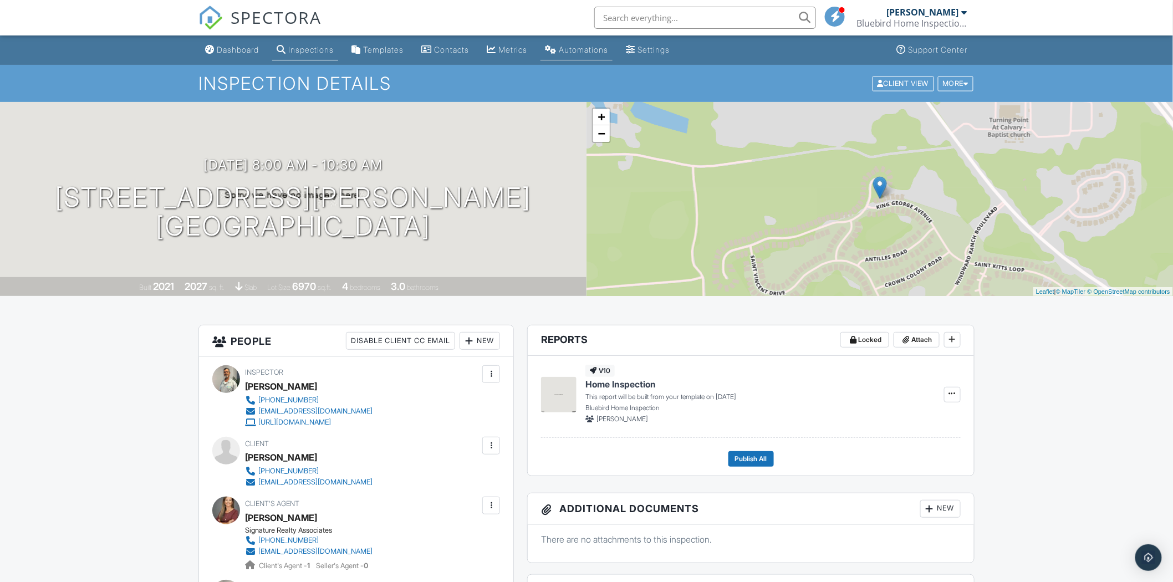
click at [594, 48] on div "Automations" at bounding box center [583, 49] width 49 height 9
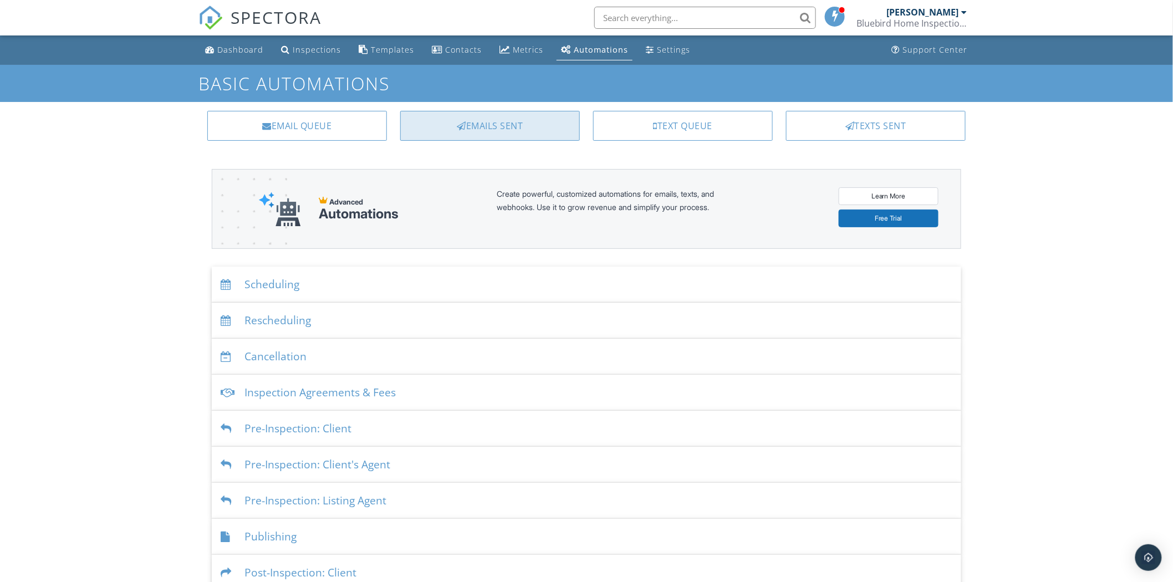
click at [546, 130] on div "Emails Sent" at bounding box center [490, 126] width 180 height 30
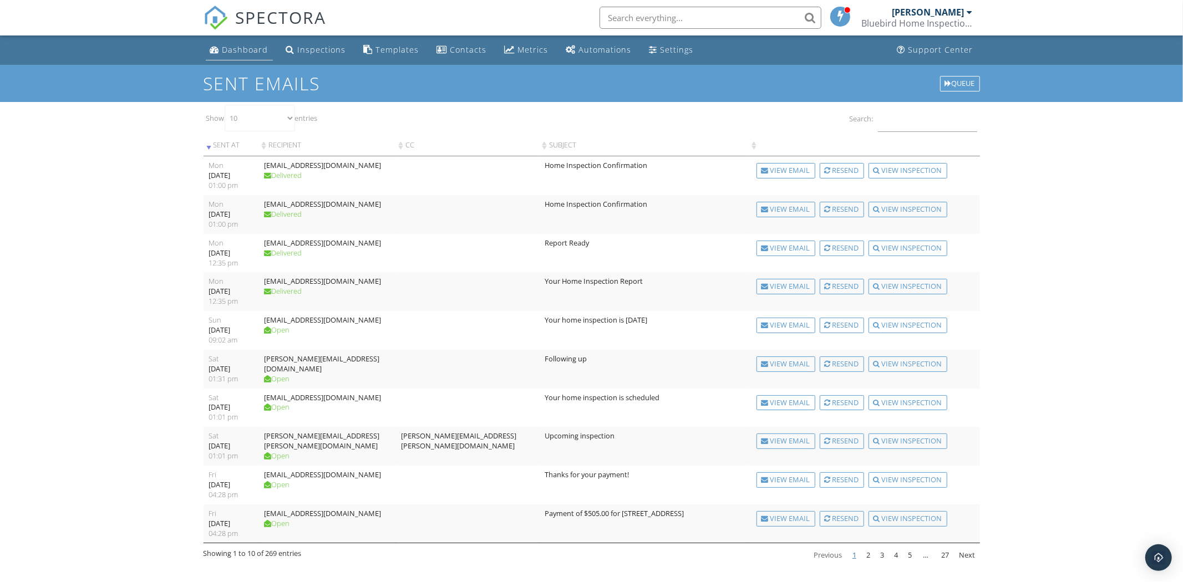
click at [237, 50] on div "Dashboard" at bounding box center [245, 49] width 46 height 11
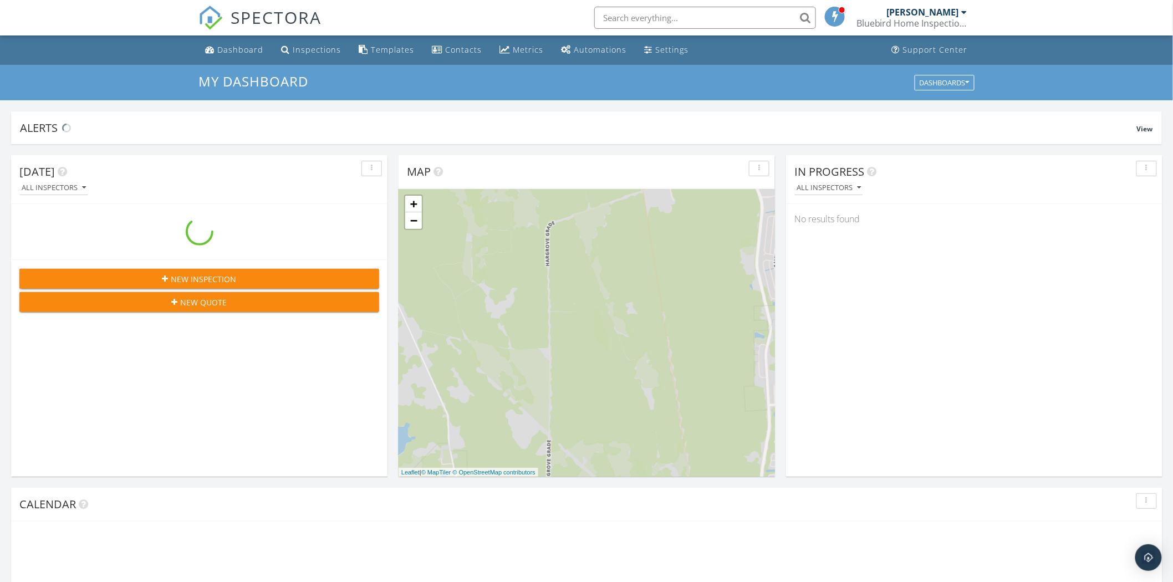
scroll to position [1029, 1193]
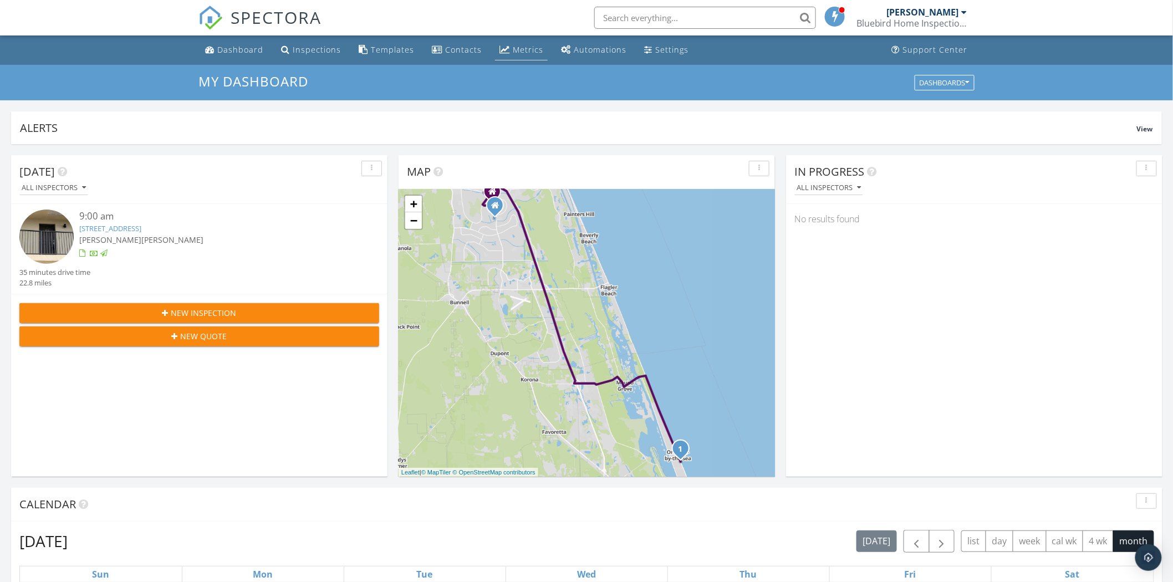
click at [513, 52] on div "Metrics" at bounding box center [528, 49] width 31 height 11
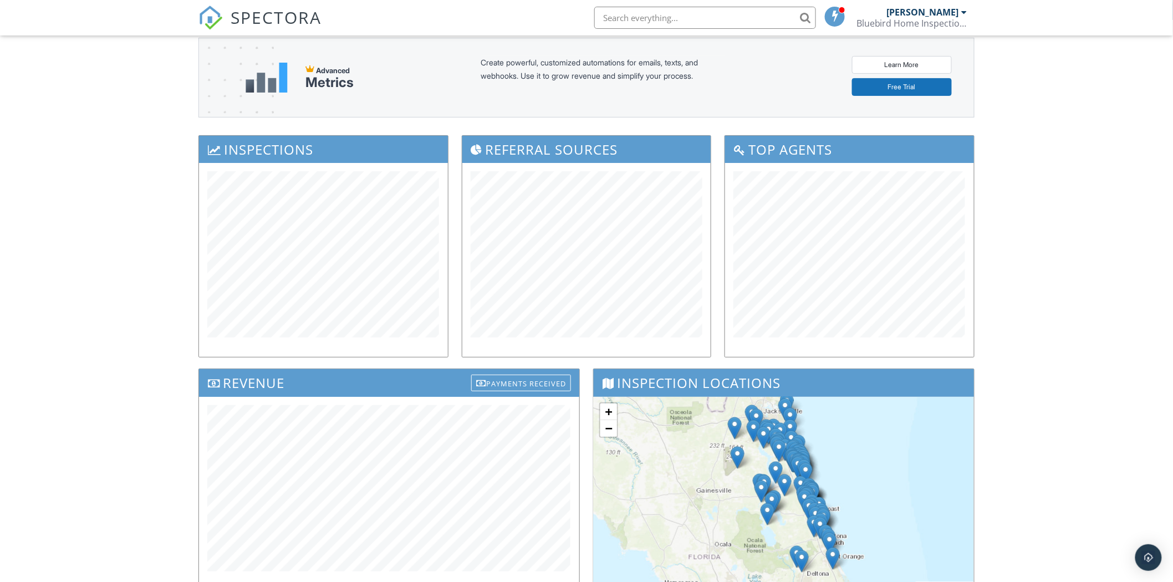
scroll to position [185, 0]
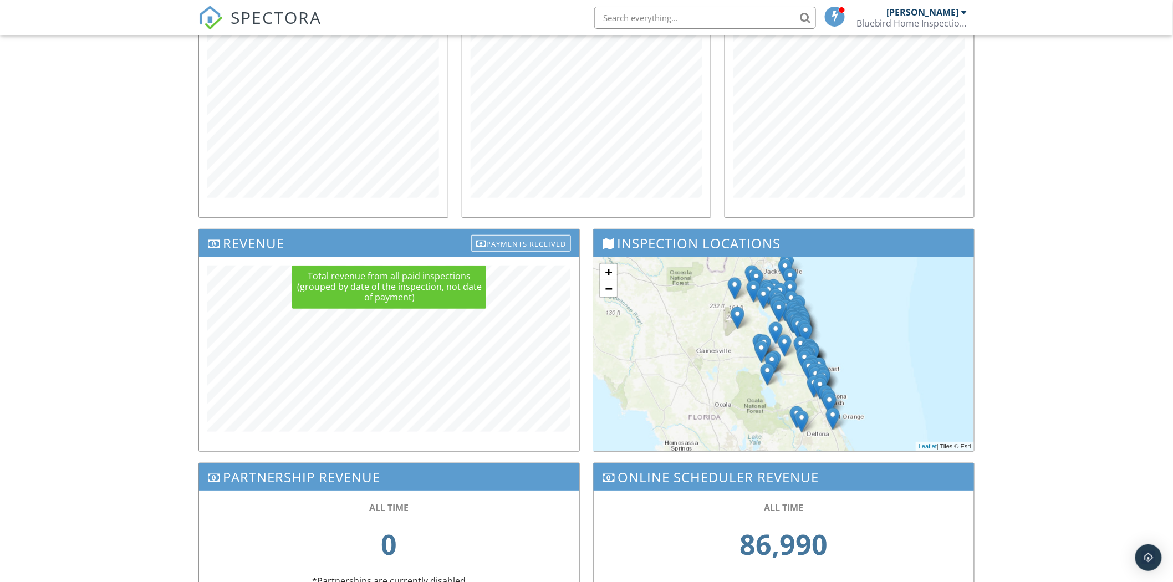
click at [507, 240] on div "Payments Received" at bounding box center [521, 243] width 100 height 17
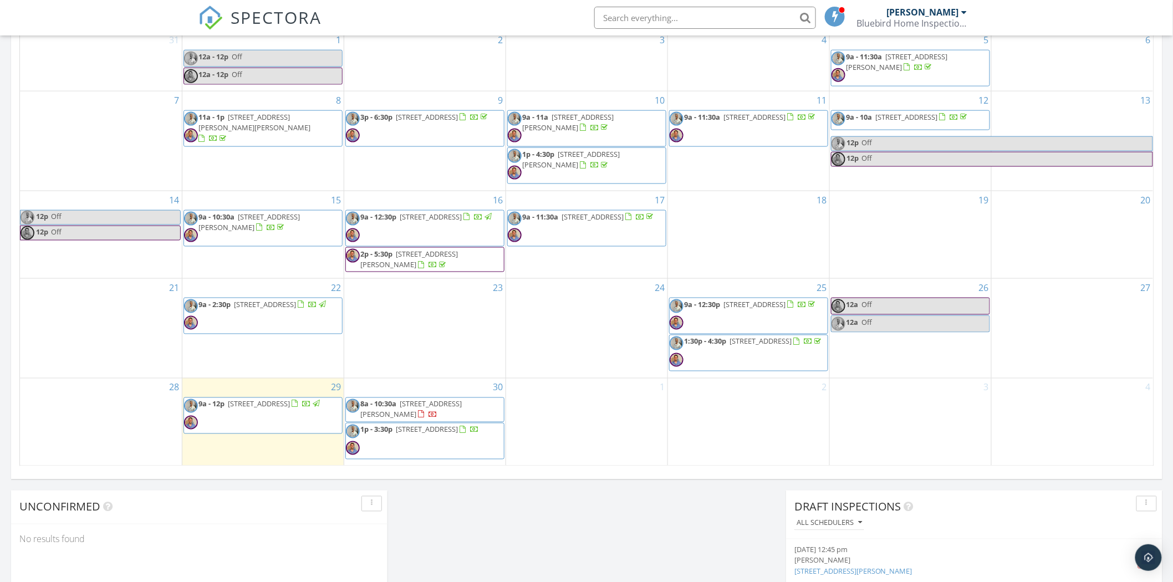
scroll to position [555, 0]
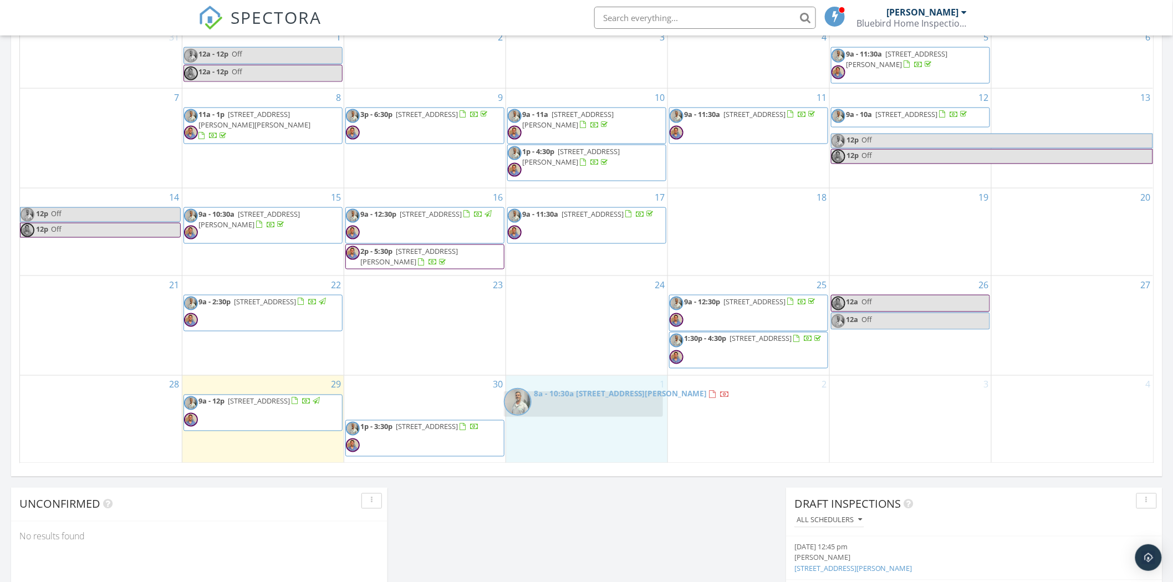
drag, startPoint x: 453, startPoint y: 409, endPoint x: 612, endPoint y: 406, distance: 158.6
click at [612, 406] on body "SPECTORA [PERSON_NAME] Bluebird Home Inspections, LLC Role: Inspector Change Ro…" at bounding box center [586, 225] width 1173 height 1560
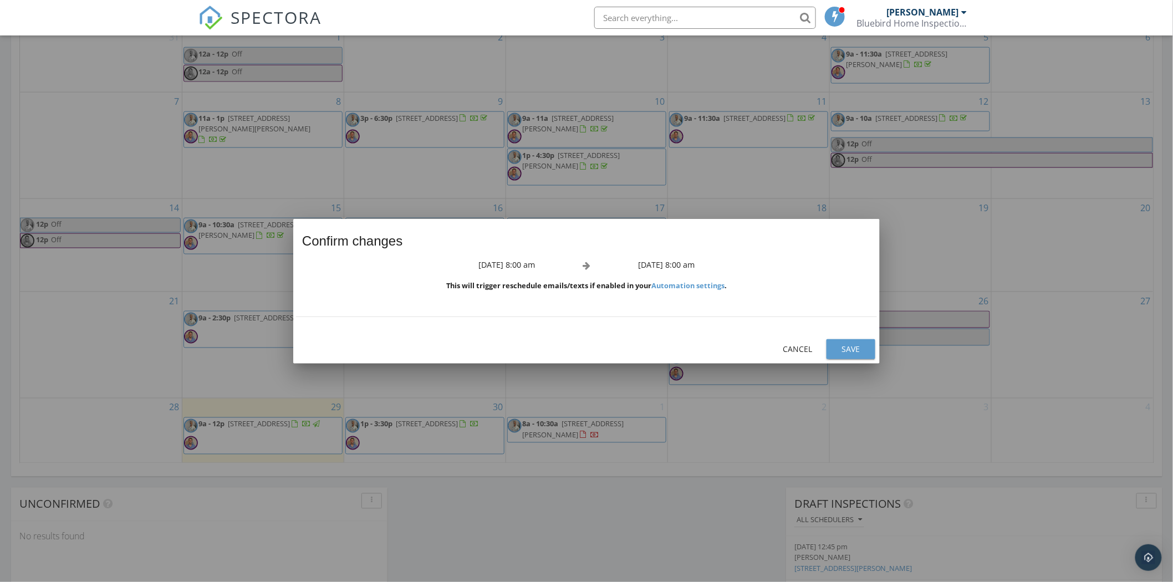
click at [842, 350] on div "Save" at bounding box center [851, 349] width 31 height 12
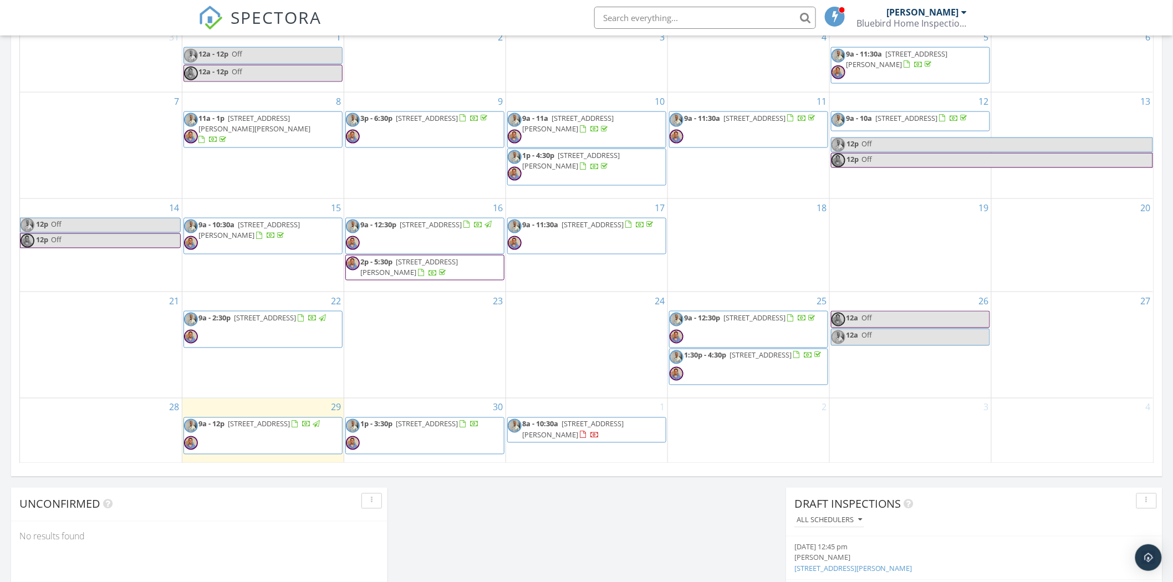
click at [628, 436] on span "8a - 10:30a 270 King George Ave, St. Augustine 32092" at bounding box center [587, 430] width 158 height 22
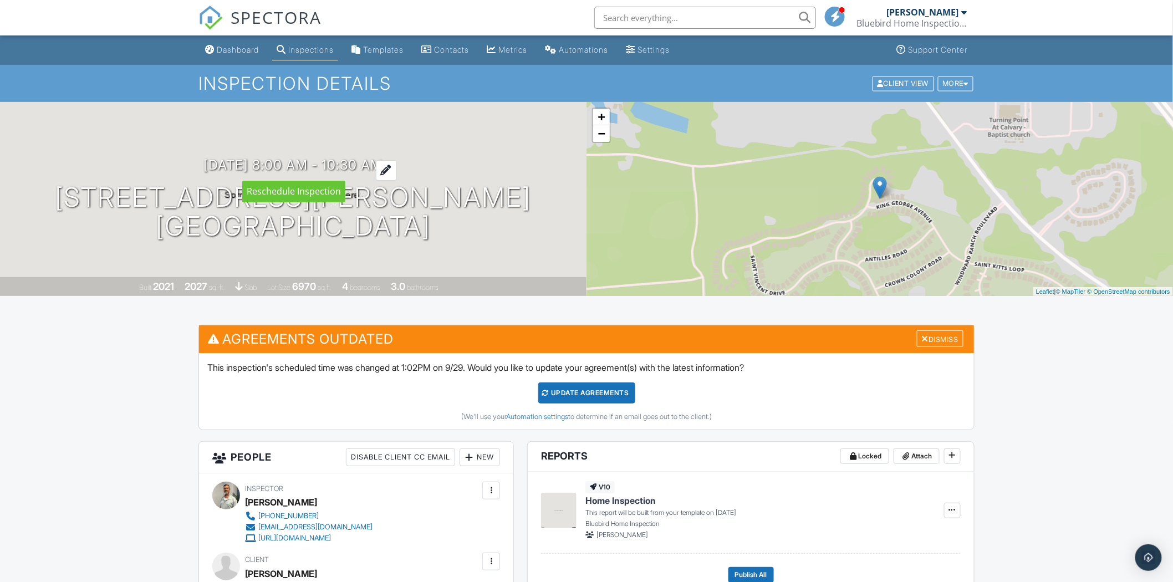
click at [366, 169] on h3 "[DATE] 8:00 am - 10:30 am" at bounding box center [293, 164] width 179 height 15
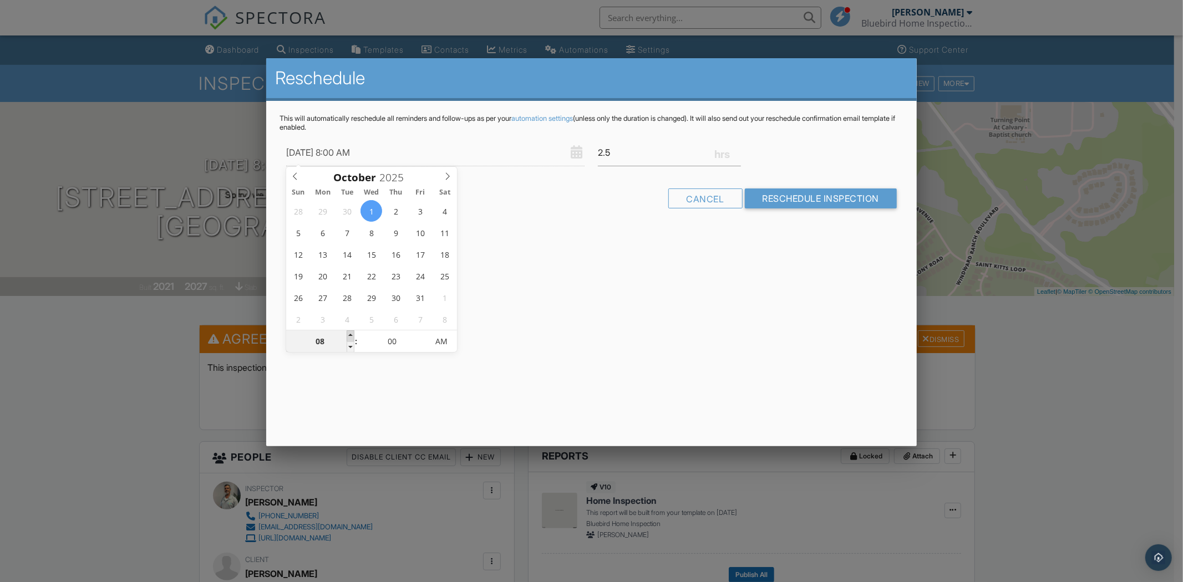
type input "[DATE] 9:00 AM"
type input "09"
click at [350, 336] on span at bounding box center [351, 336] width 8 height 11
click at [830, 196] on input "Reschedule Inspection" at bounding box center [821, 199] width 153 height 20
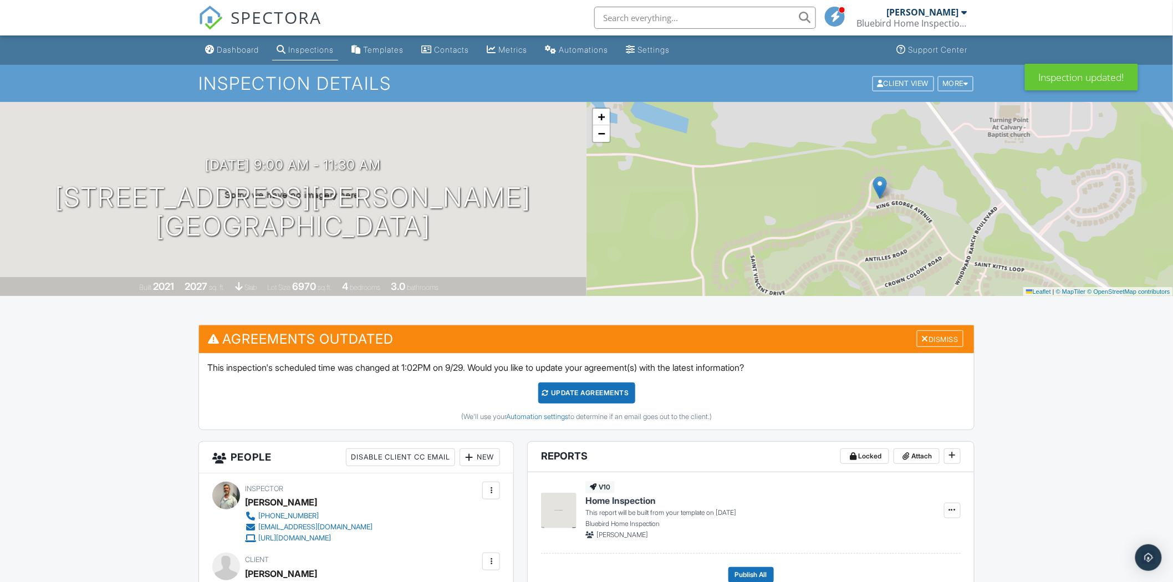
click at [577, 397] on div "Update Agreements" at bounding box center [586, 393] width 97 height 21
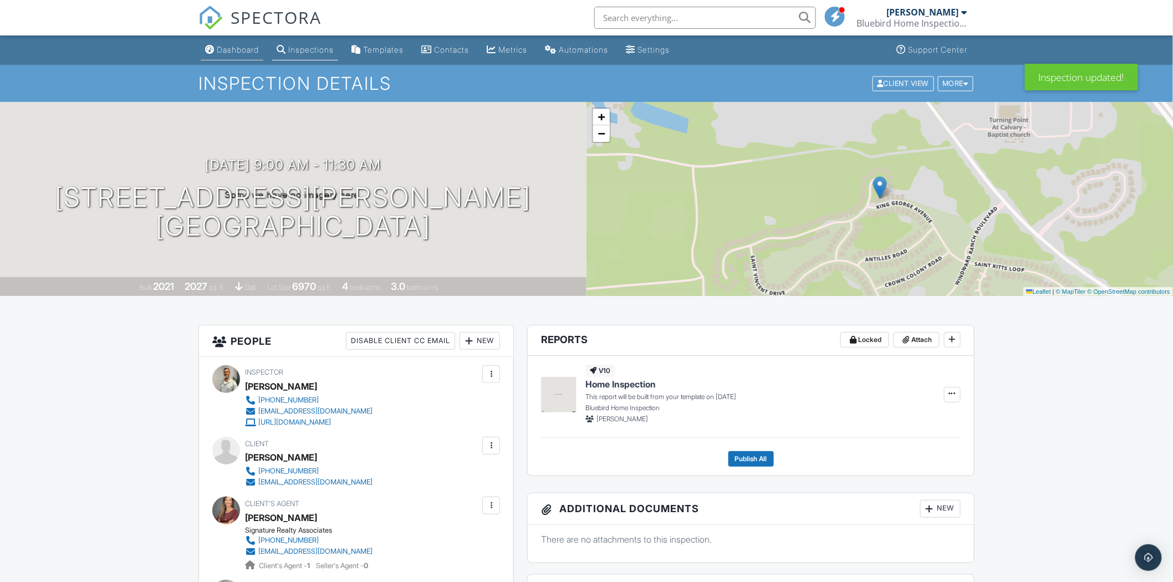
click at [241, 48] on div "Dashboard" at bounding box center [238, 49] width 42 height 9
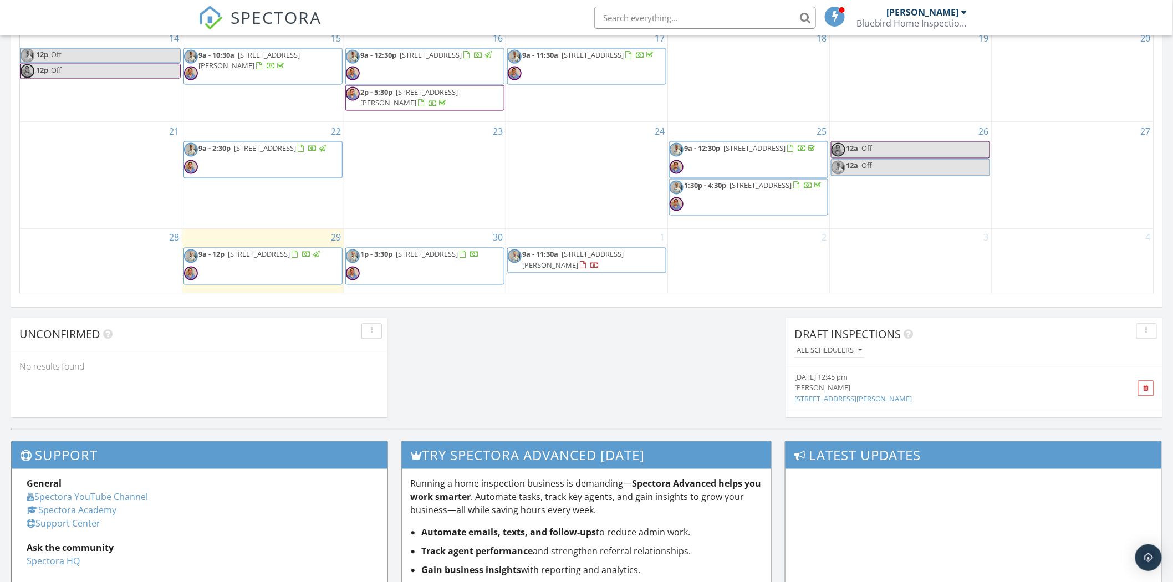
scroll to position [739, 0]
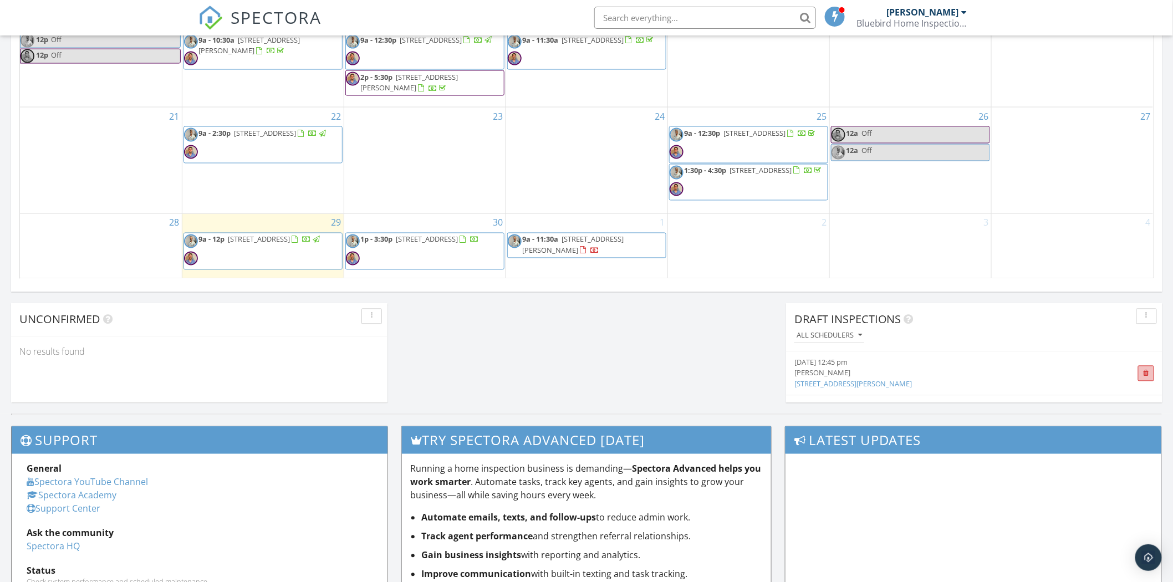
click at [1141, 370] on span at bounding box center [1147, 374] width 16 height 16
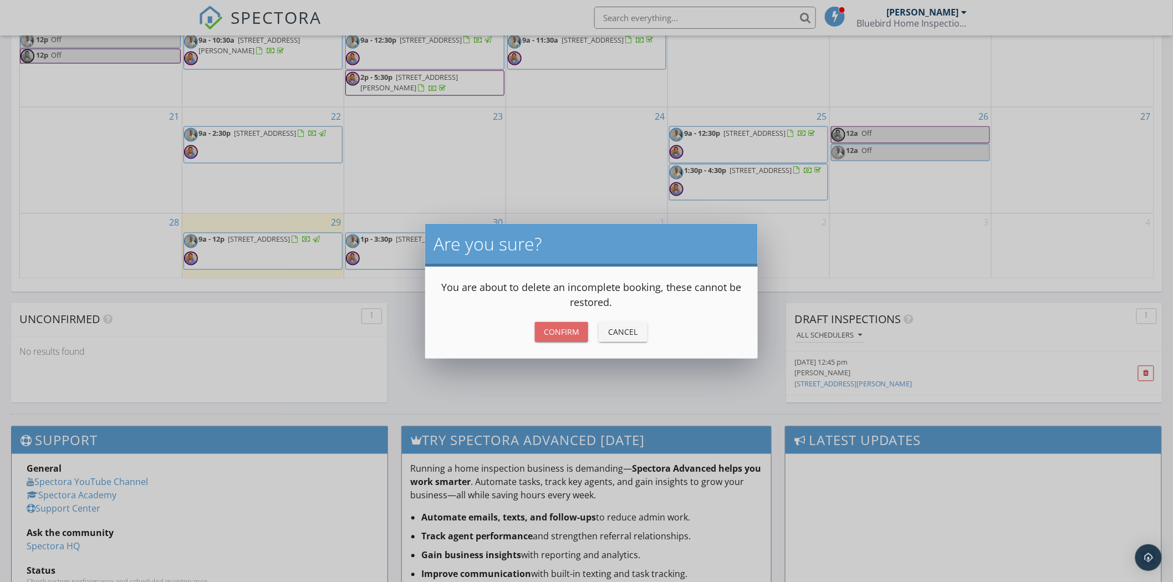
click at [573, 334] on div "Confirm" at bounding box center [561, 332] width 35 height 12
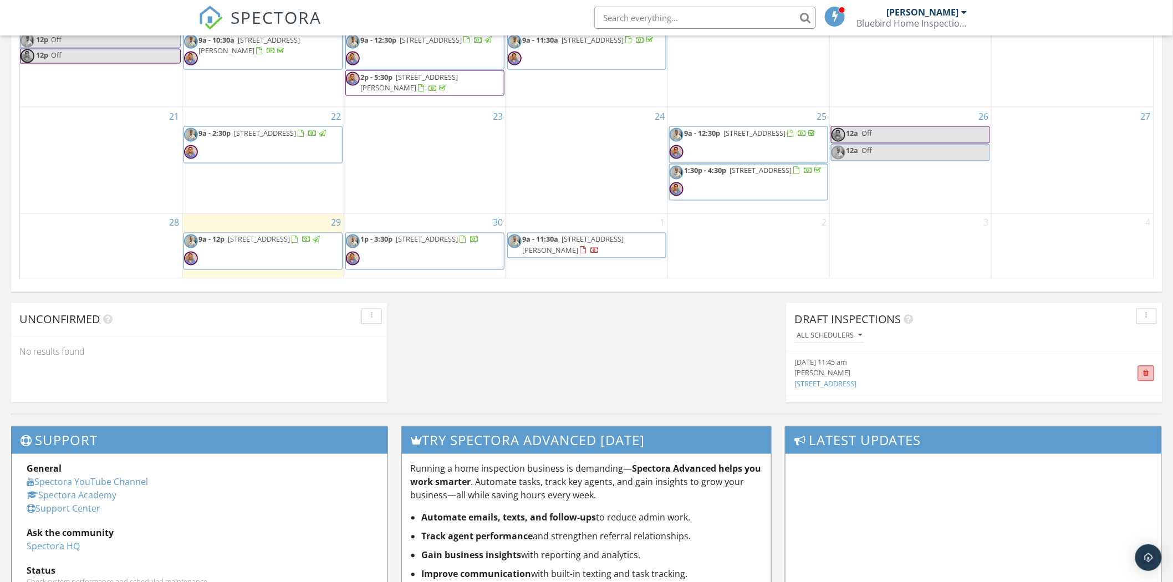
click at [1143, 374] on span at bounding box center [1146, 373] width 6 height 7
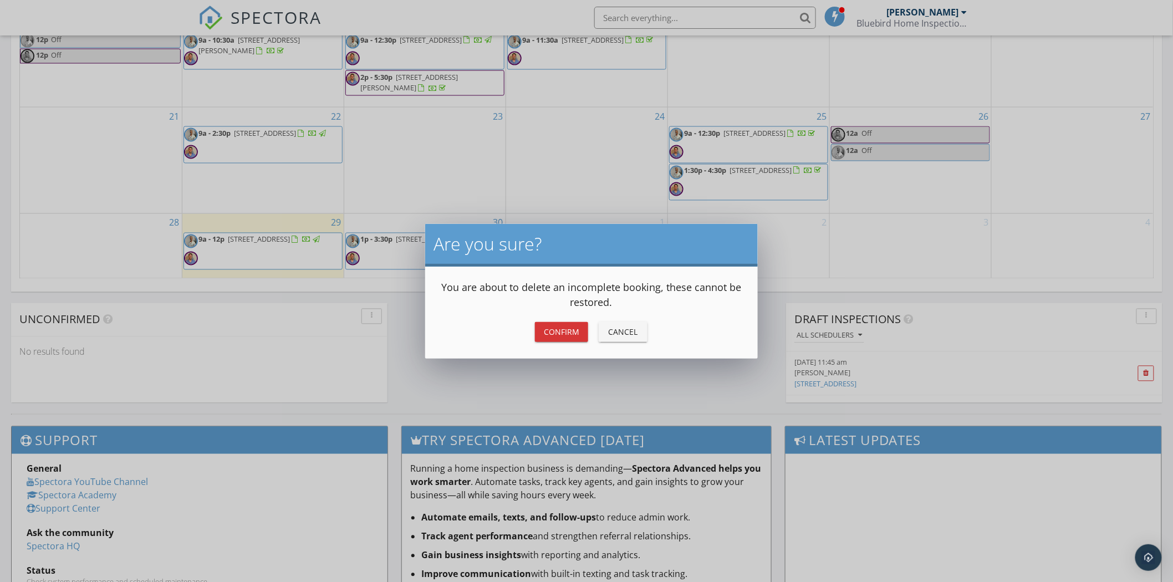
click at [550, 334] on div "Confirm" at bounding box center [561, 332] width 35 height 12
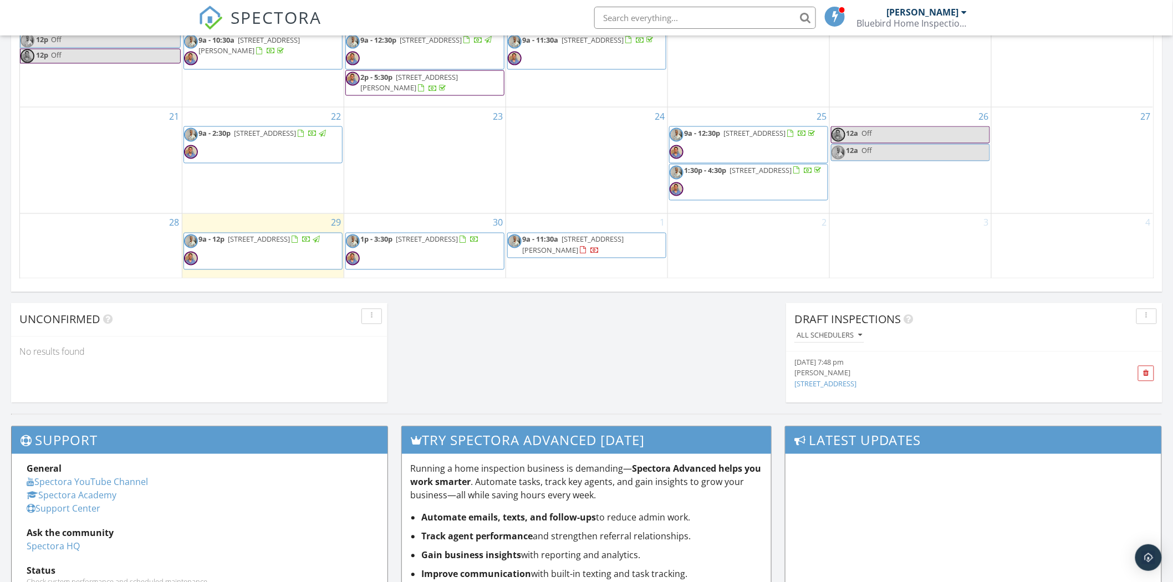
click at [816, 384] on link "[STREET_ADDRESS]" at bounding box center [826, 384] width 62 height 10
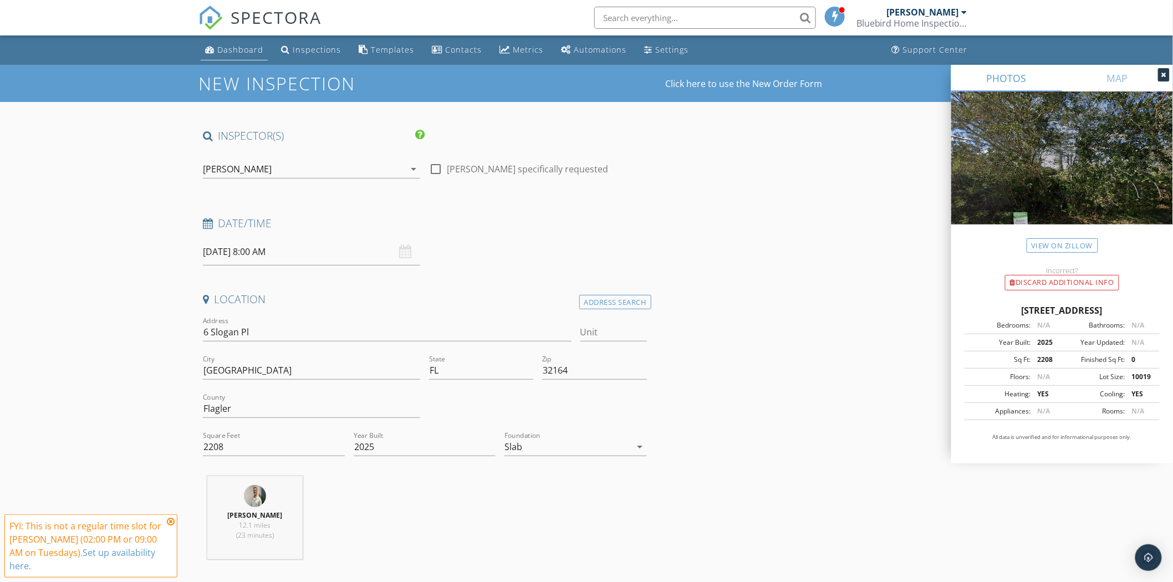
click at [248, 50] on div "Dashboard" at bounding box center [240, 49] width 46 height 11
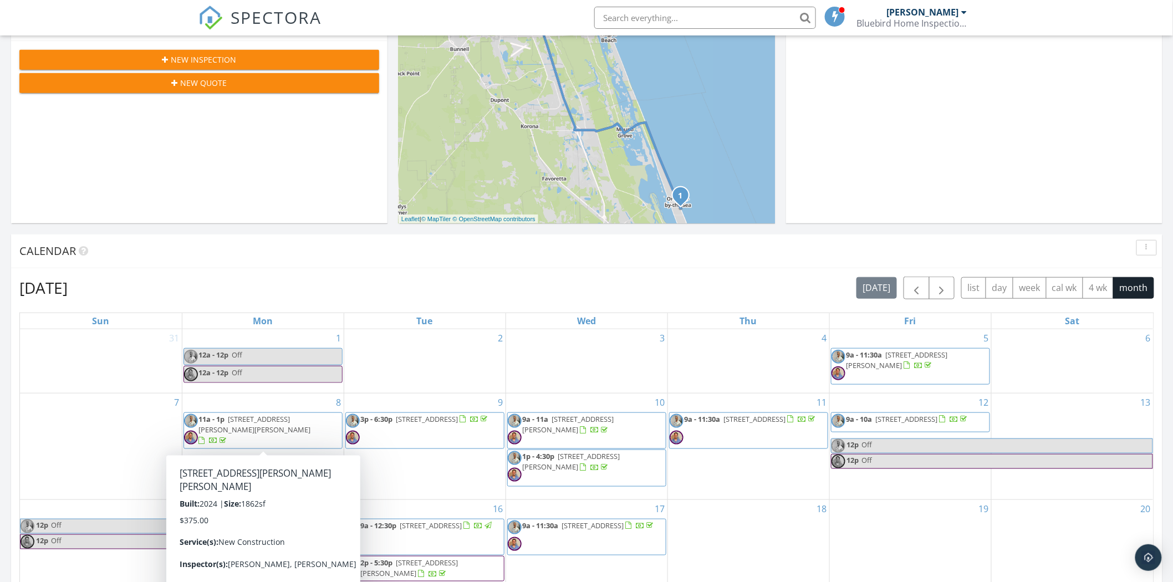
scroll to position [238, 0]
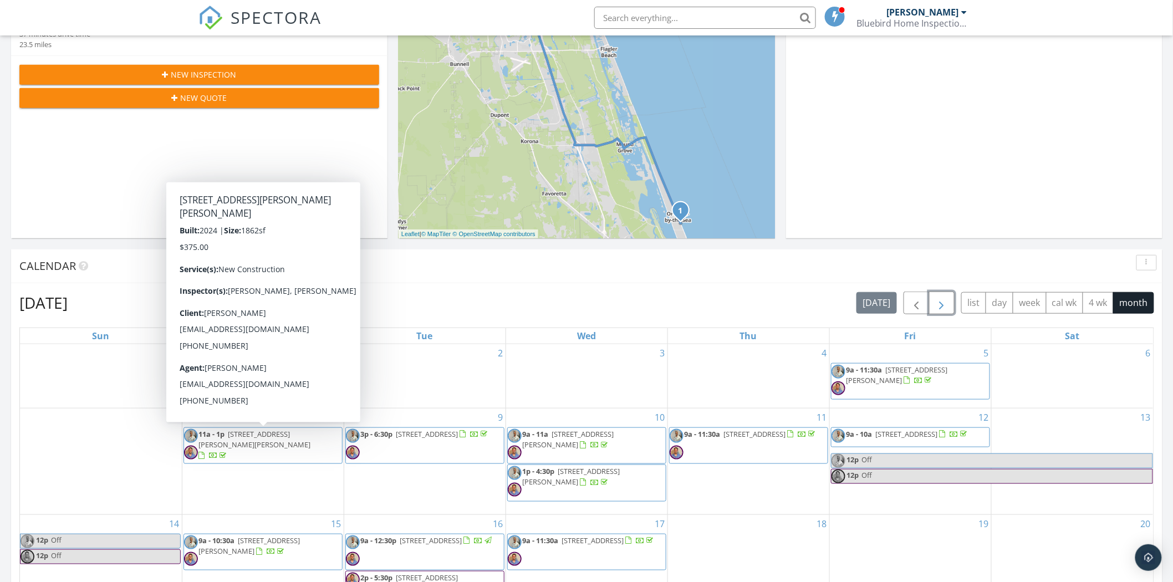
click at [939, 302] on span "button" at bounding box center [942, 303] width 13 height 13
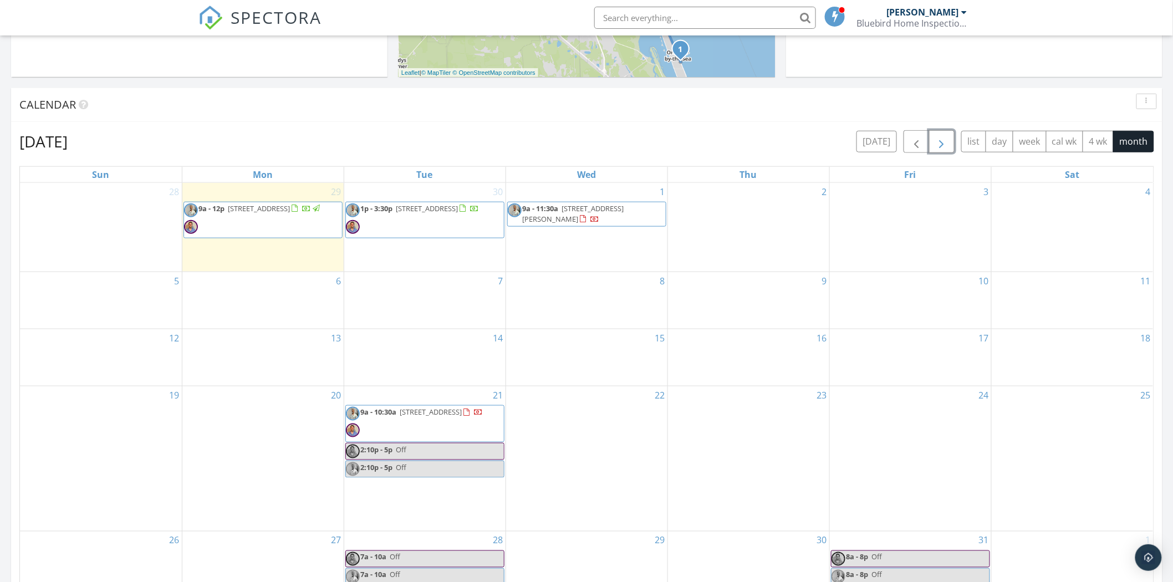
scroll to position [423, 0]
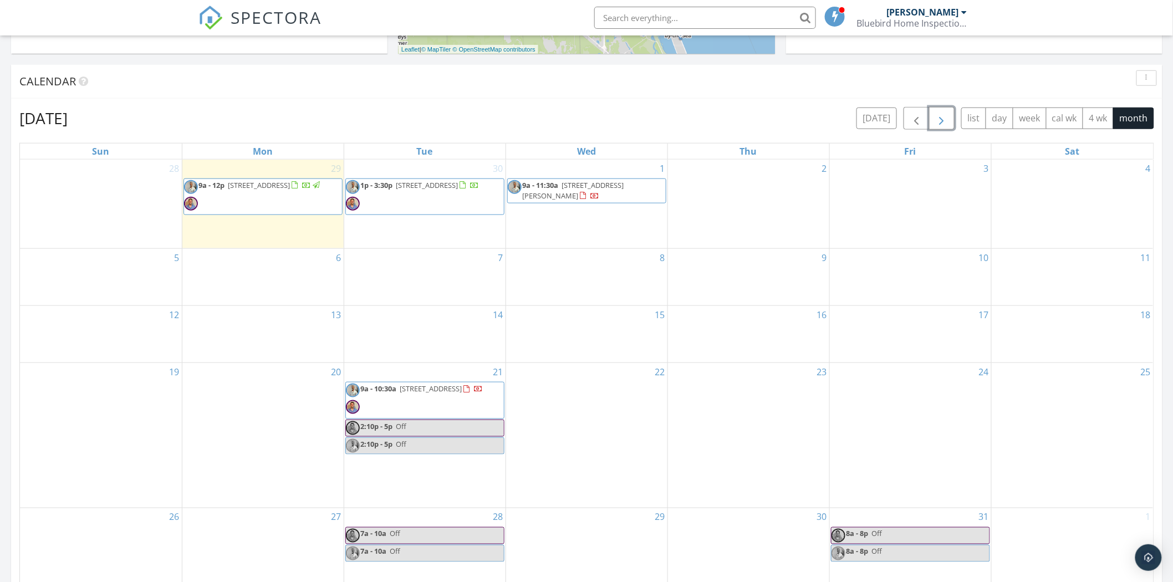
click at [444, 404] on span "9a - 10:30a [STREET_ADDRESS]" at bounding box center [415, 400] width 138 height 33
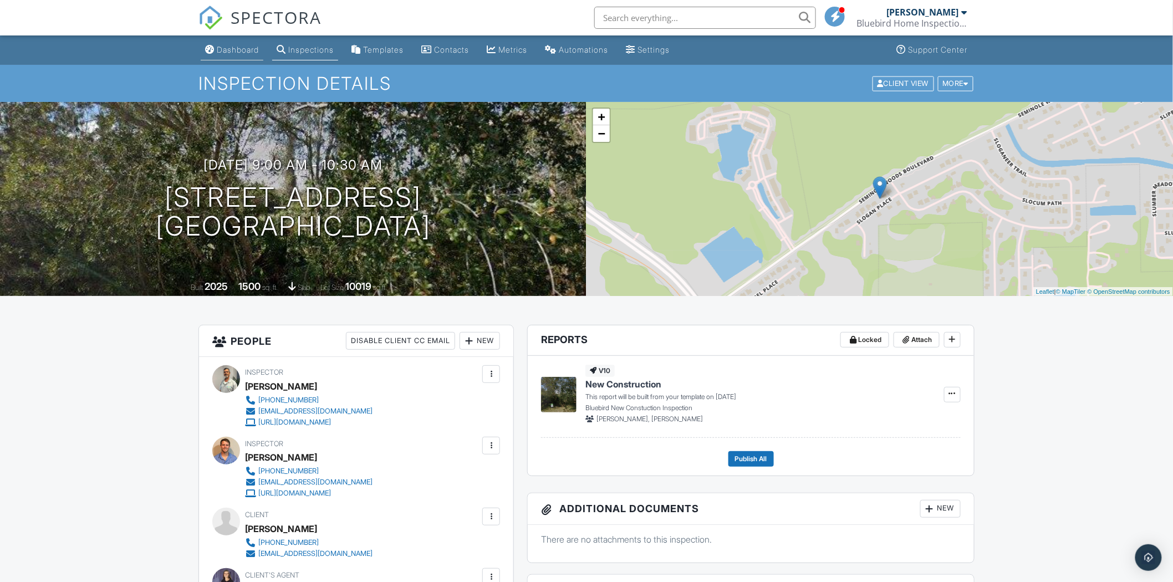
click at [229, 48] on div "Dashboard" at bounding box center [238, 49] width 42 height 9
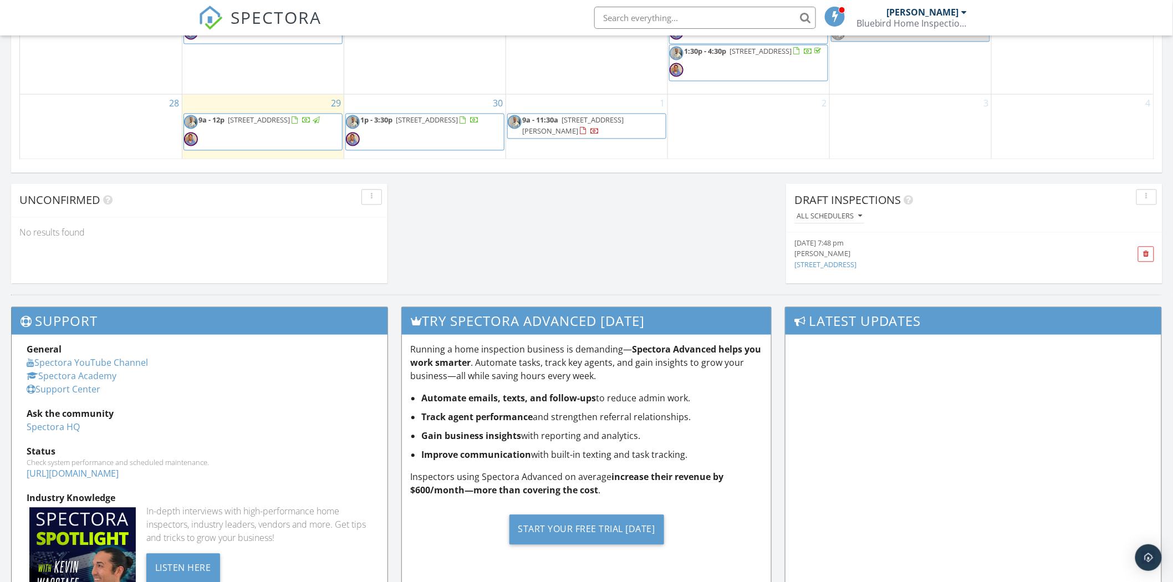
scroll to position [862, 0]
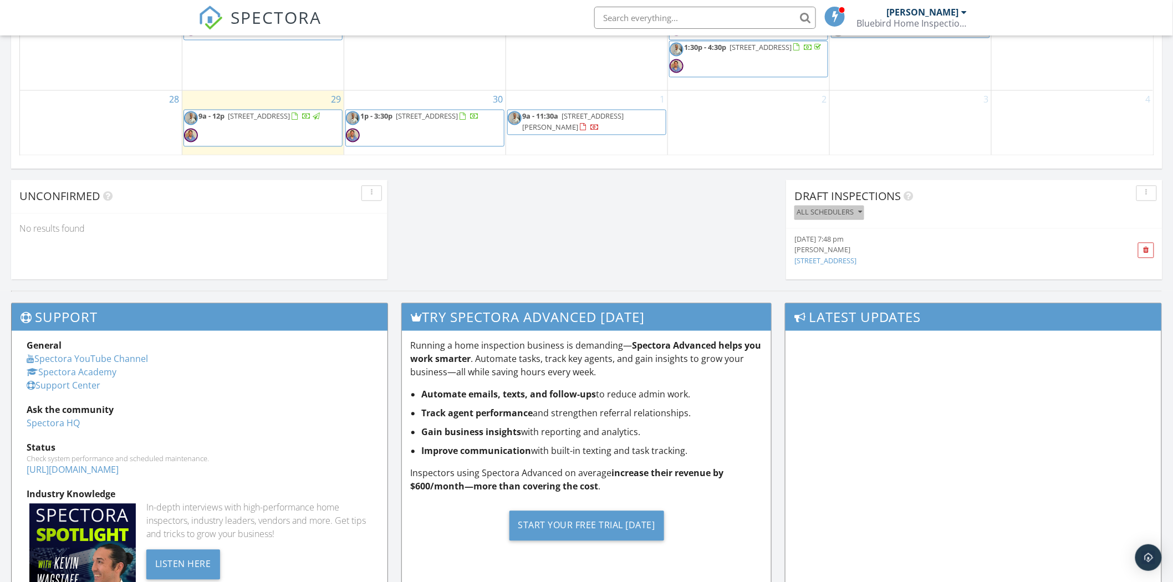
click at [862, 211] on icon "button" at bounding box center [860, 213] width 4 height 8
click at [923, 220] on div "Draft Inspections All schedulers" at bounding box center [974, 204] width 377 height 49
click at [1148, 194] on div "button" at bounding box center [1147, 194] width 11 height 8
click at [1050, 225] on div "Draft Inspections All schedulers" at bounding box center [974, 204] width 377 height 49
click at [1148, 252] on span at bounding box center [1146, 250] width 6 height 7
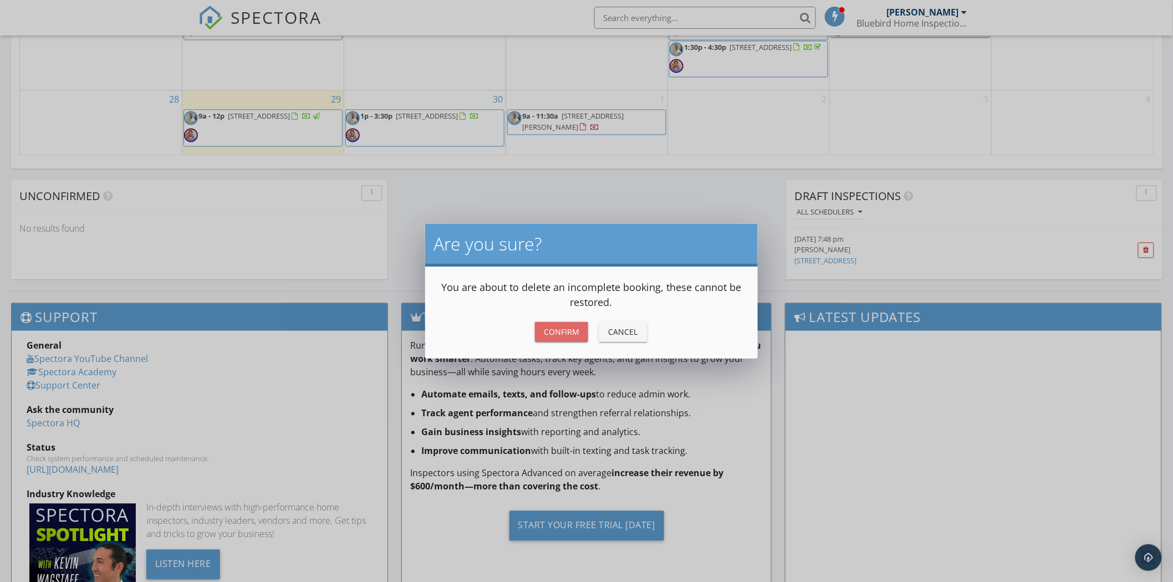
click at [561, 333] on div "Confirm" at bounding box center [561, 332] width 35 height 12
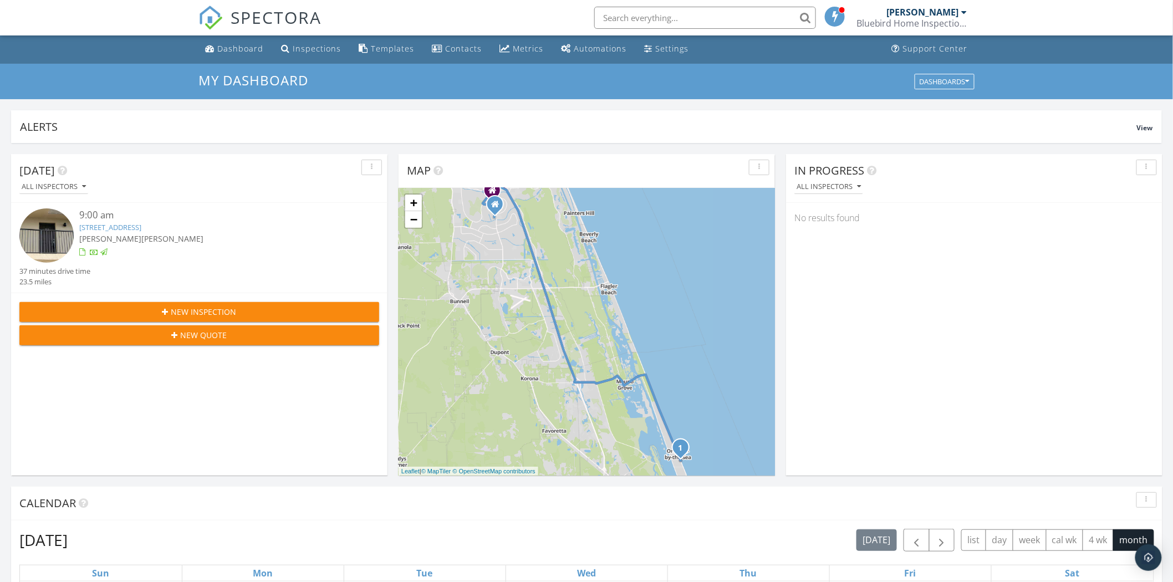
scroll to position [0, 0]
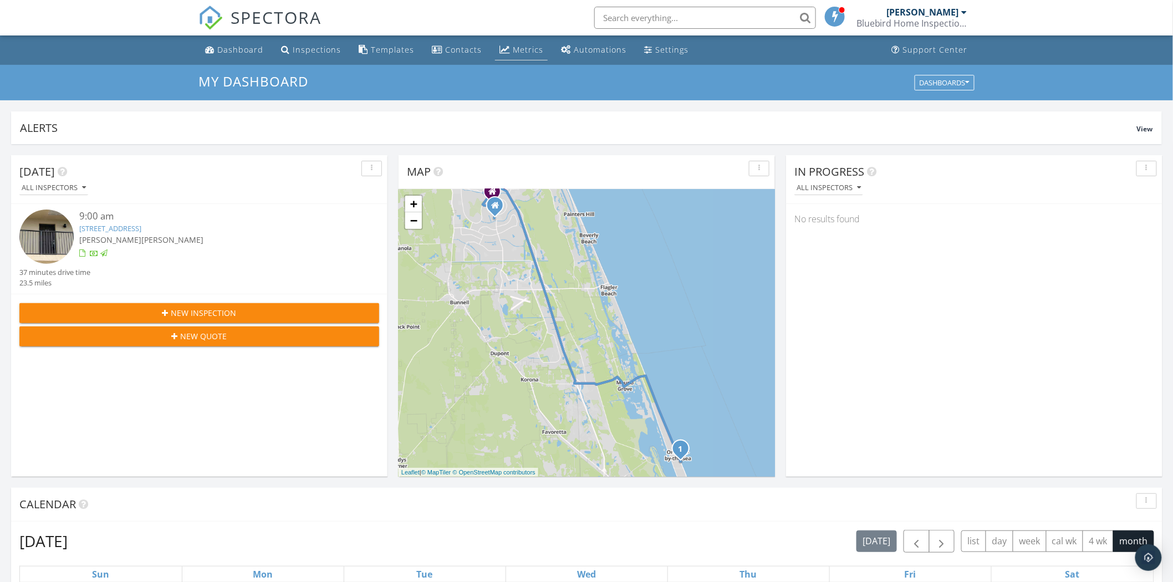
click at [527, 52] on div "Metrics" at bounding box center [528, 49] width 31 height 11
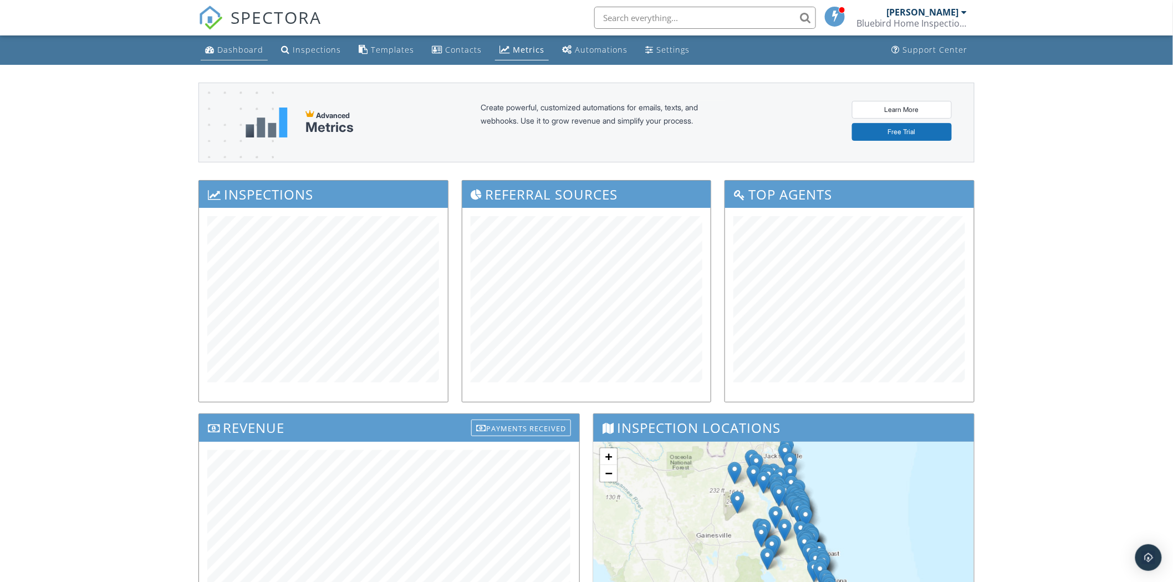
click at [230, 50] on div "Dashboard" at bounding box center [240, 49] width 46 height 11
